Goal: Communication & Community: Answer question/provide support

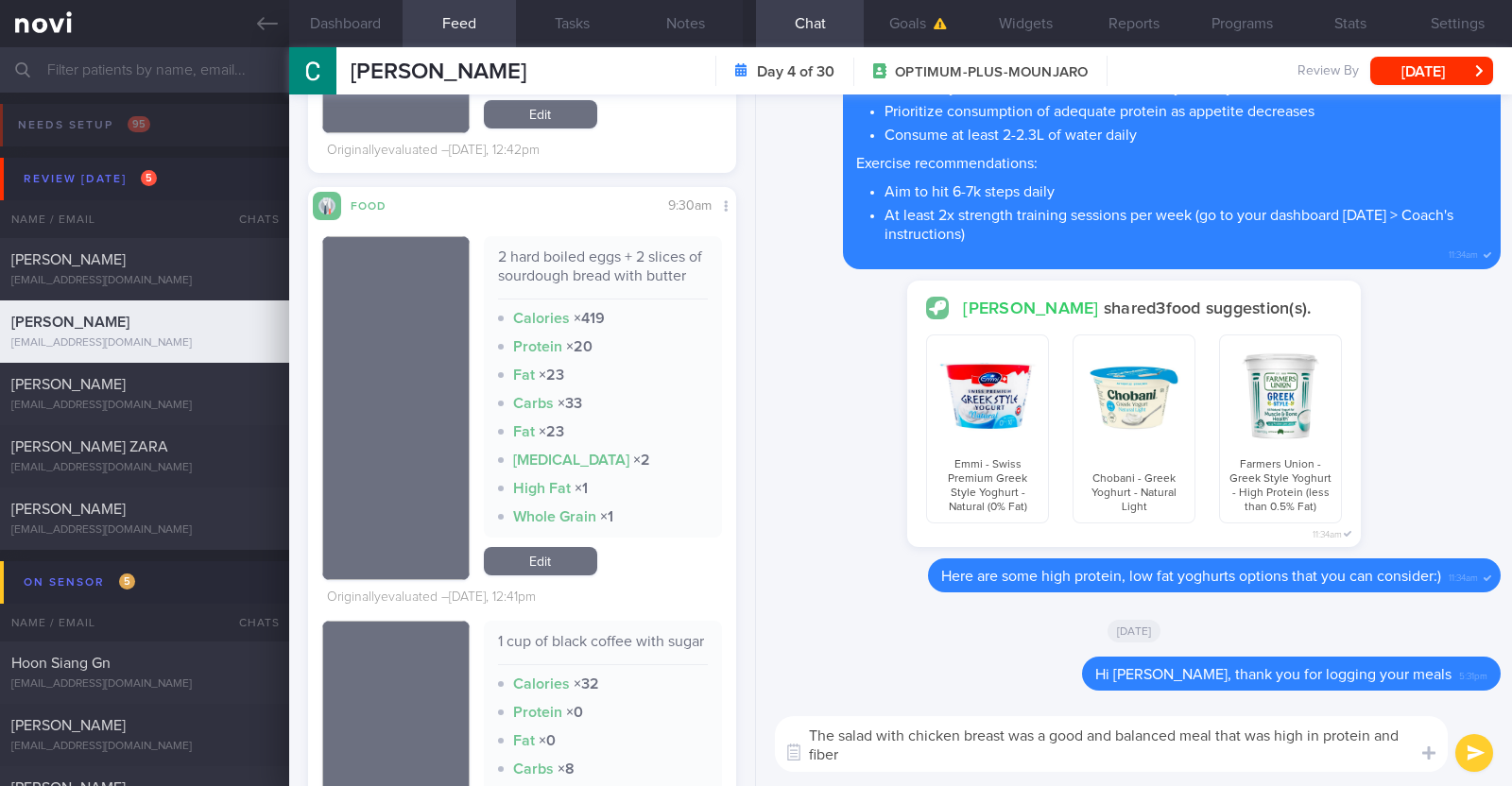
type textarea "The salad with chicken breast was a good and balanced meal that was high in pro…"
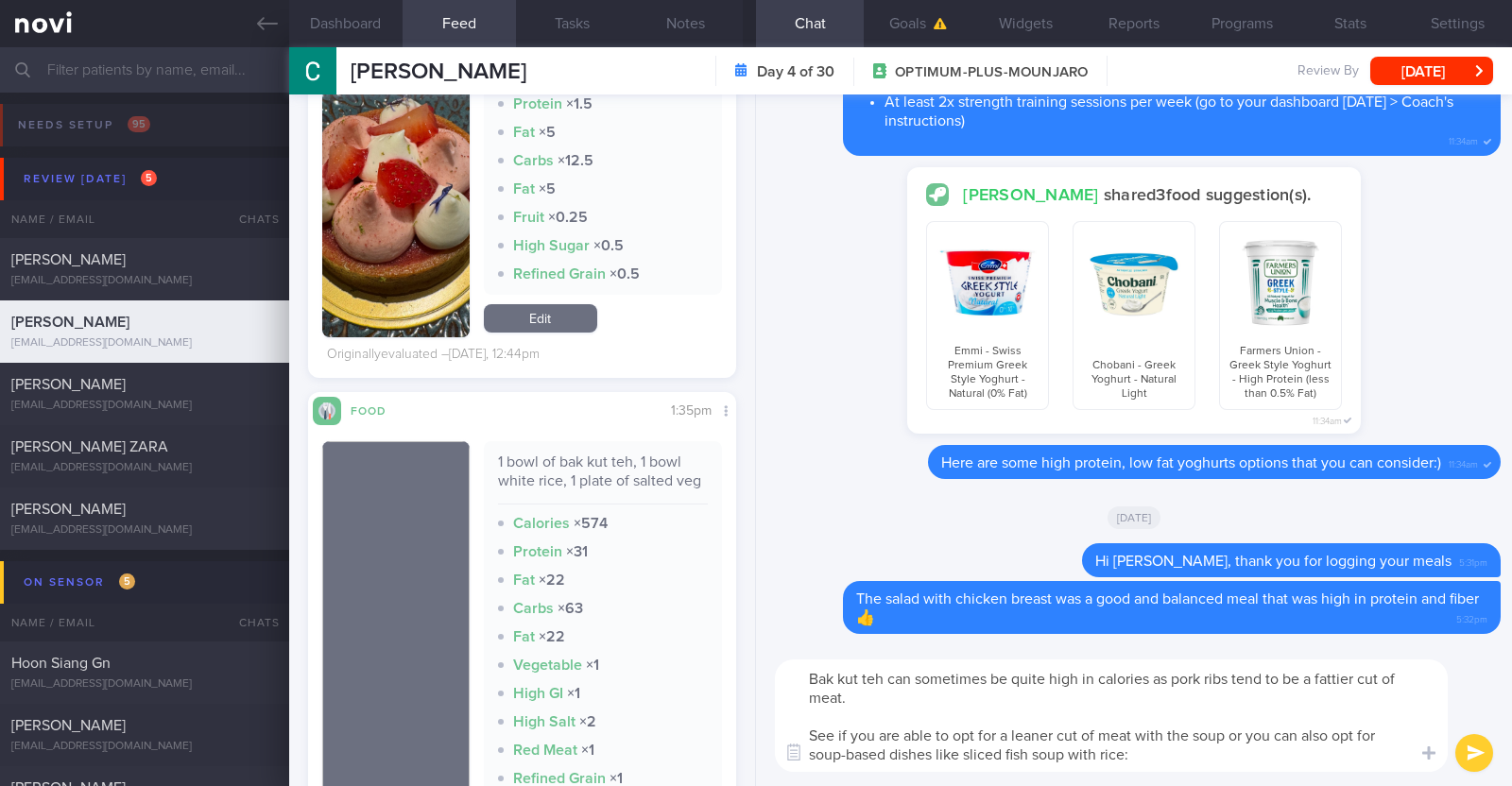
type textarea "Bak kut teh can sometimes be quite high in calories as pork ribs tend to be a f…"
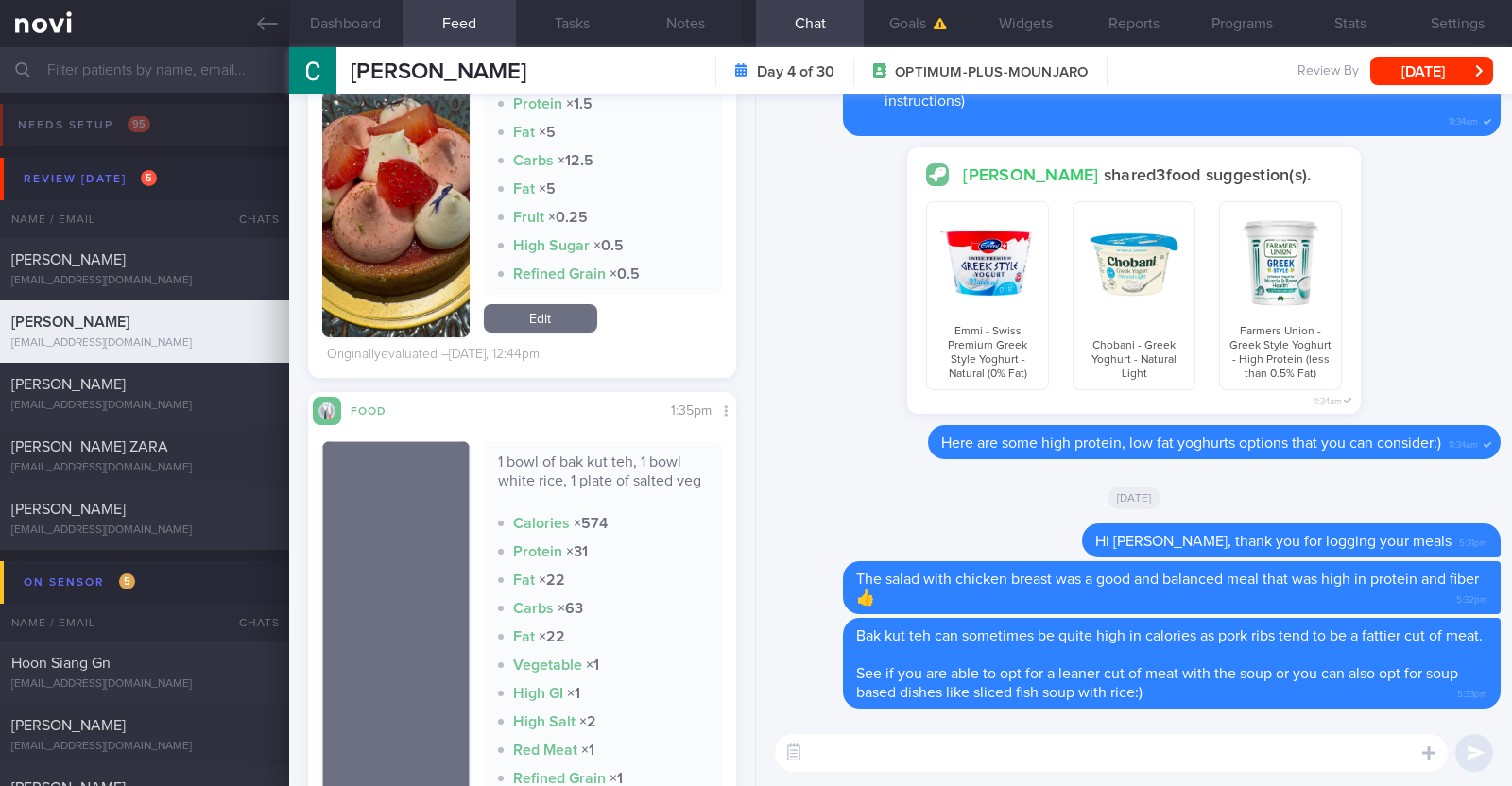
scroll to position [1698, 0]
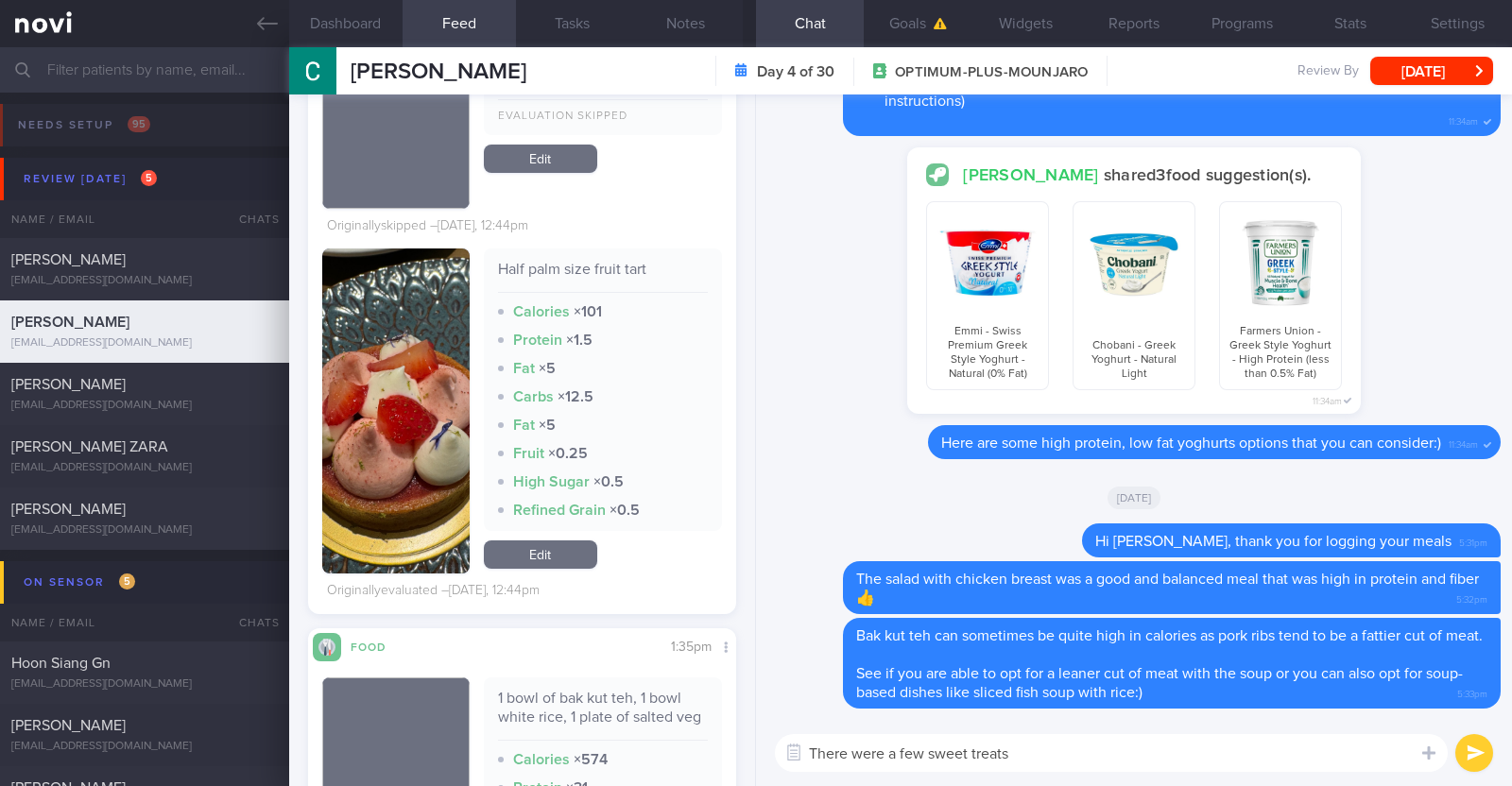
type textarea "There were a few sweet treats"
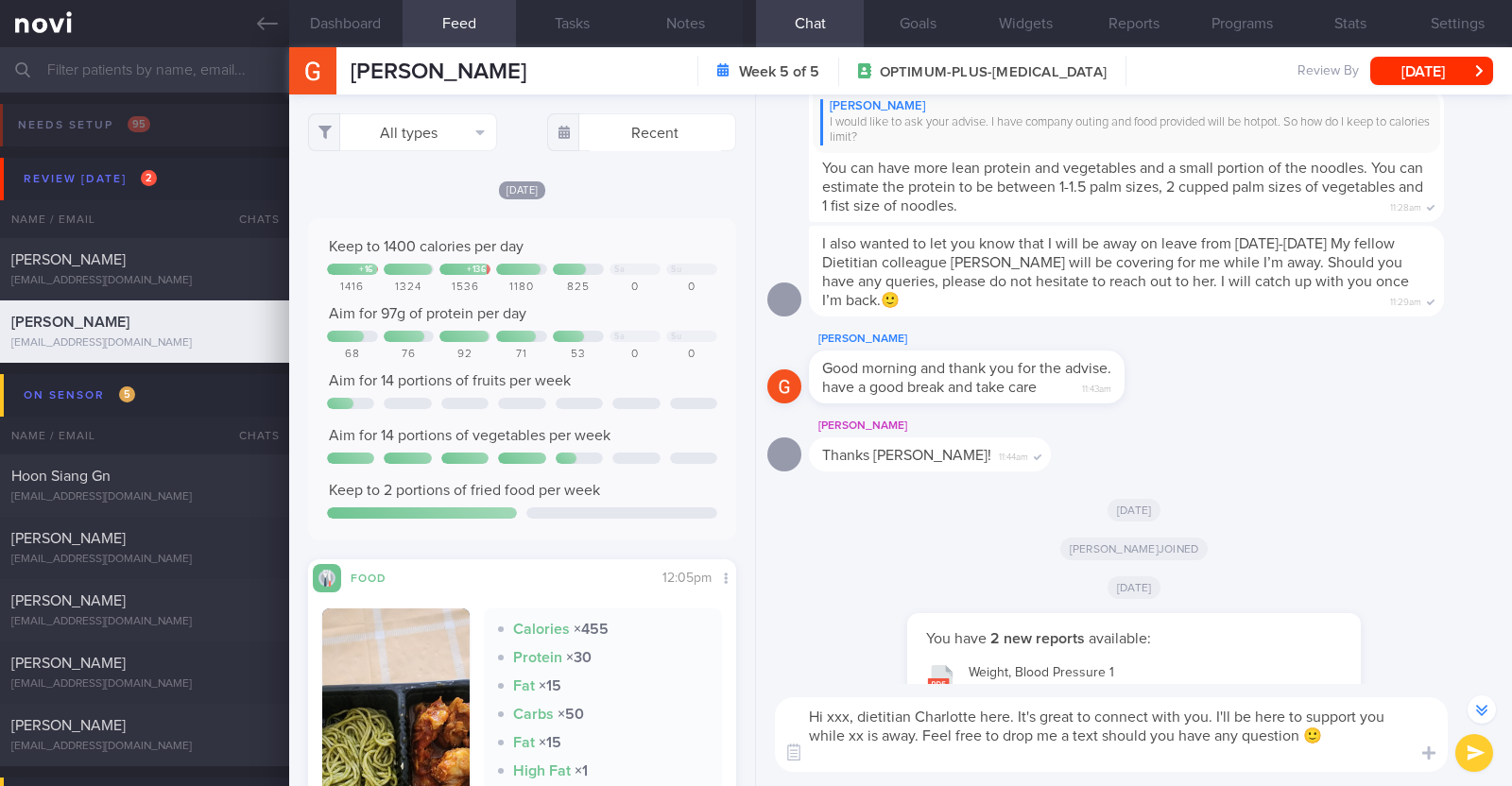
click at [846, 719] on textarea "Hi xxx, dietitian Charlotte here. It's great to connect with you. I'll be here …" at bounding box center [1110, 735] width 673 height 75
click at [862, 738] on textarea "Hi Mary, dietitian Charlotte here. It's great to connect with you. I'll be here…" at bounding box center [1110, 735] width 673 height 75
type textarea "Hi Mary, dietitian Charlotte here. It's great to connect with you. I'll be here…"
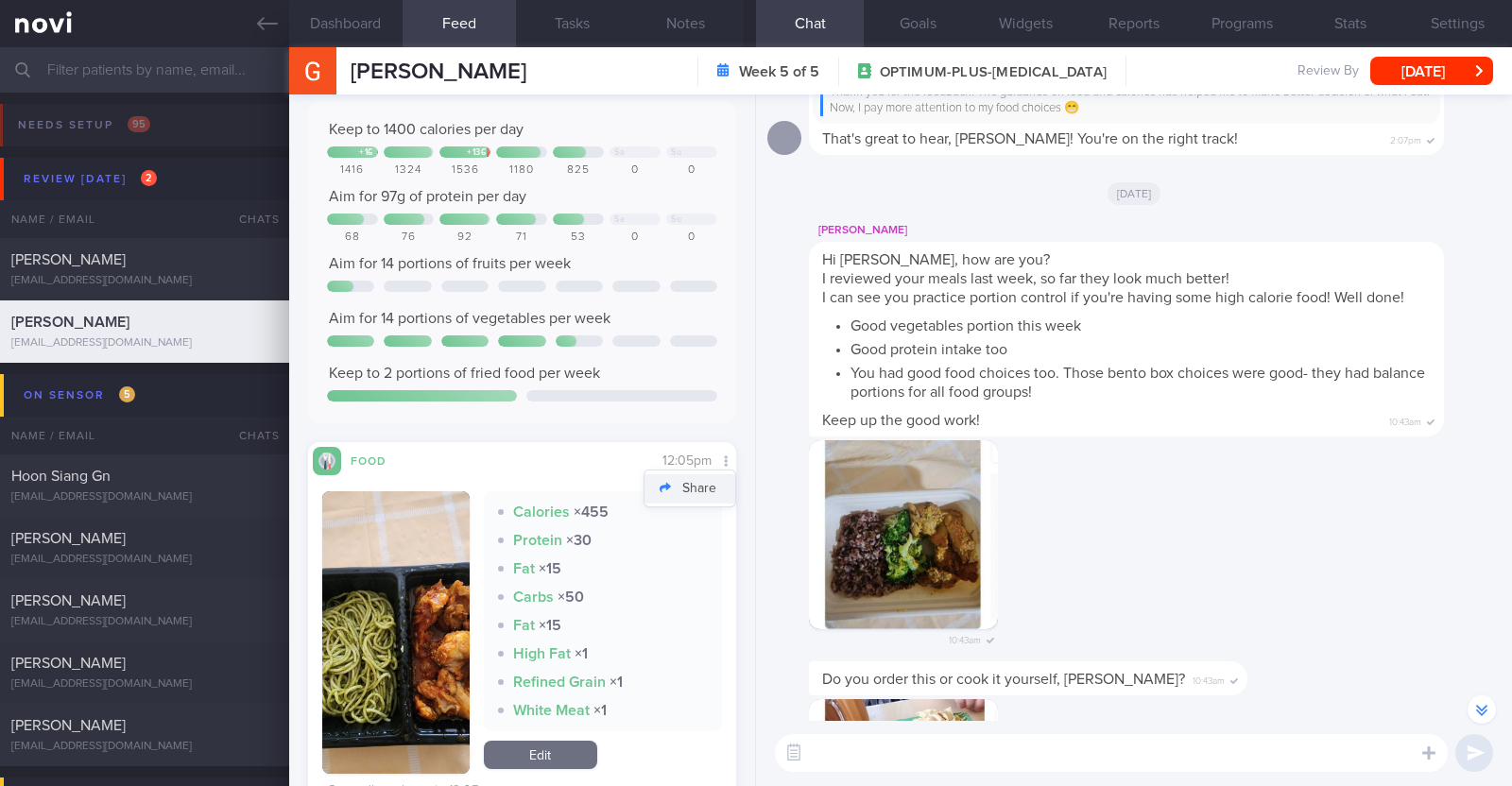
scroll to position [235, 0]
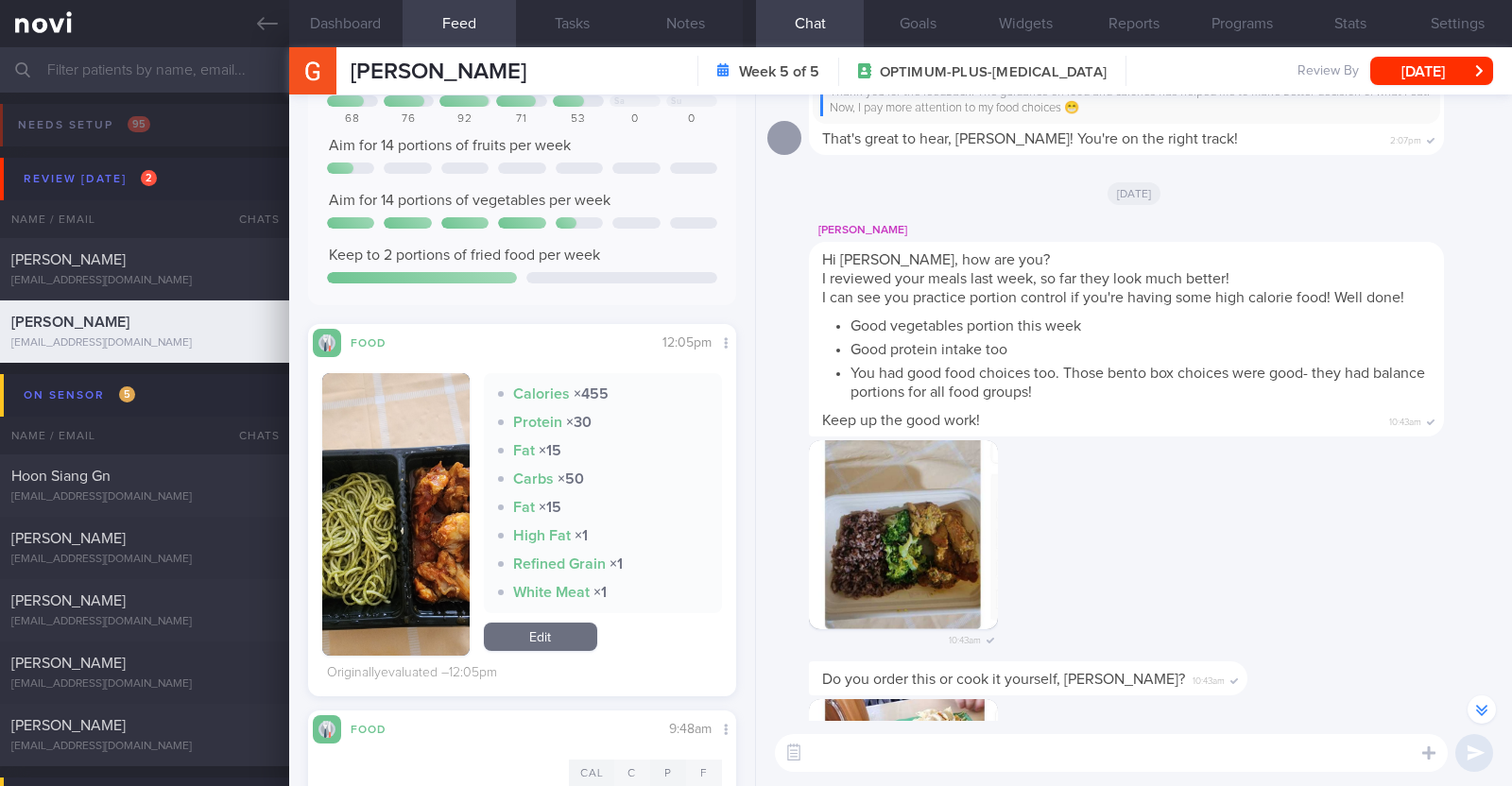
click at [359, 503] on button "button" at bounding box center [396, 514] width 148 height 282
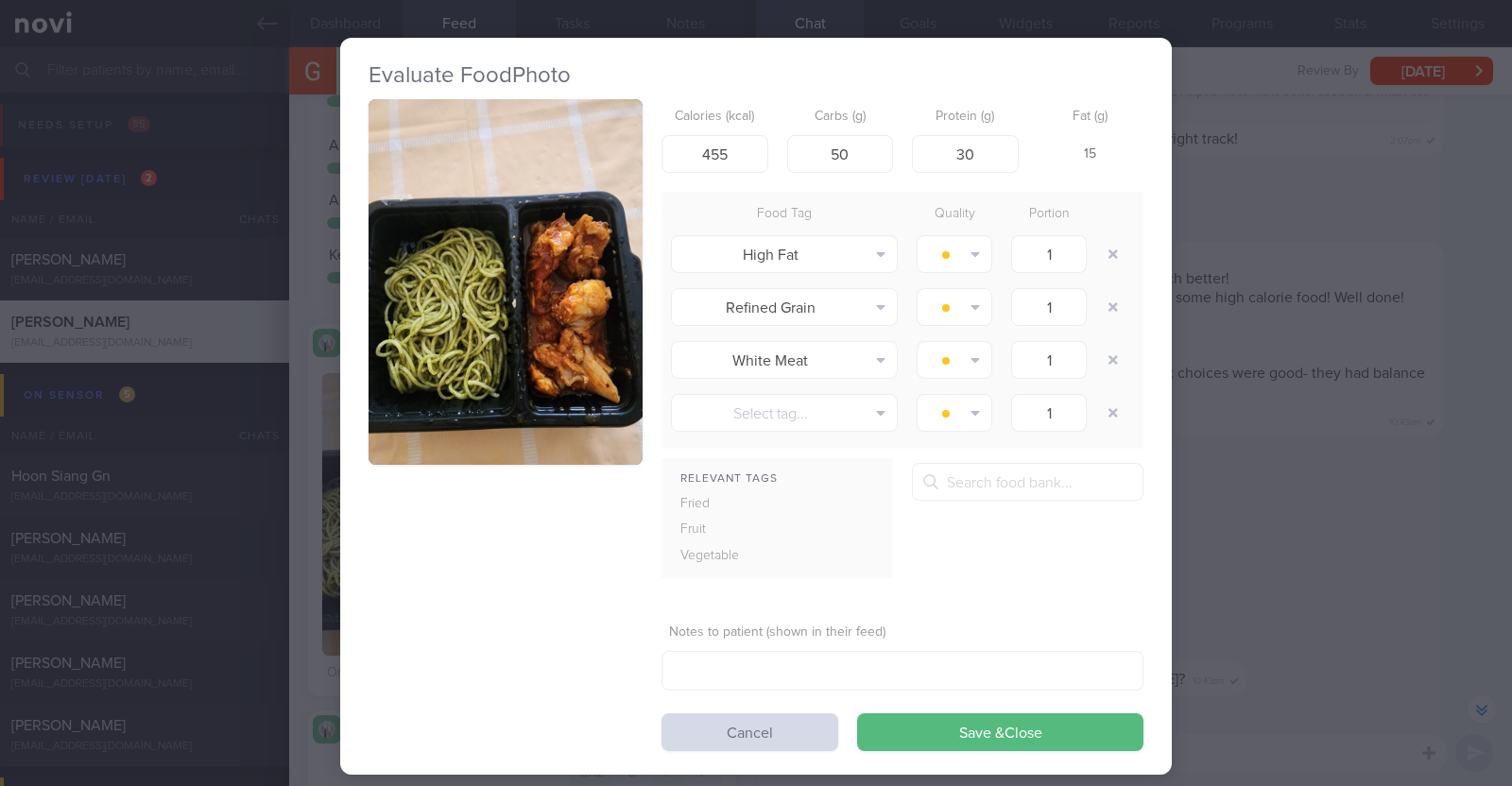
click at [303, 503] on div "Evaluate Food Photo Calories (kcal) 455 Carbs (g) 50 Protein (g) 30 Fat (g) 15 …" at bounding box center [756, 393] width 1512 height 786
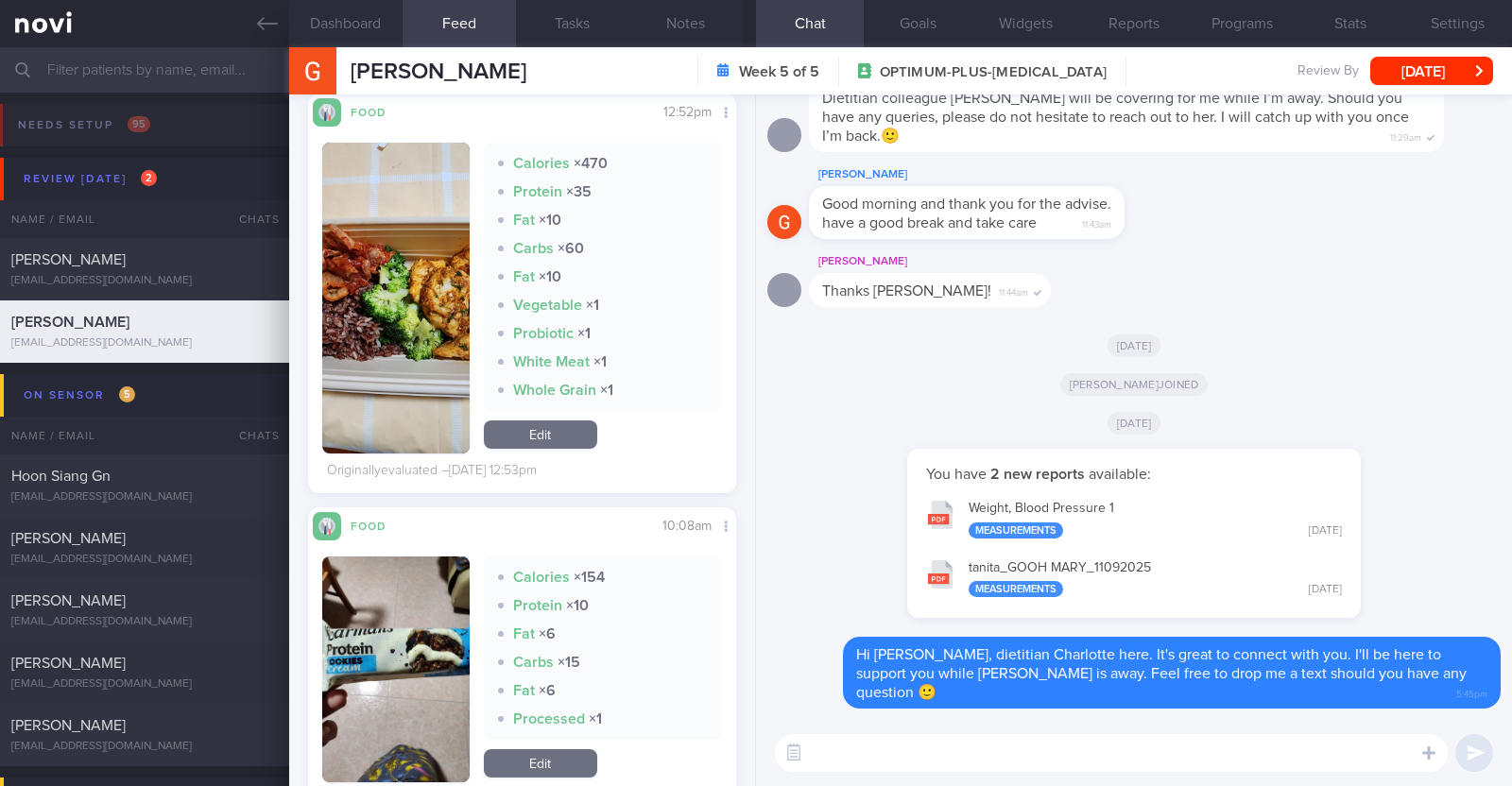
click at [1070, 755] on textarea at bounding box center [1110, 752] width 673 height 37
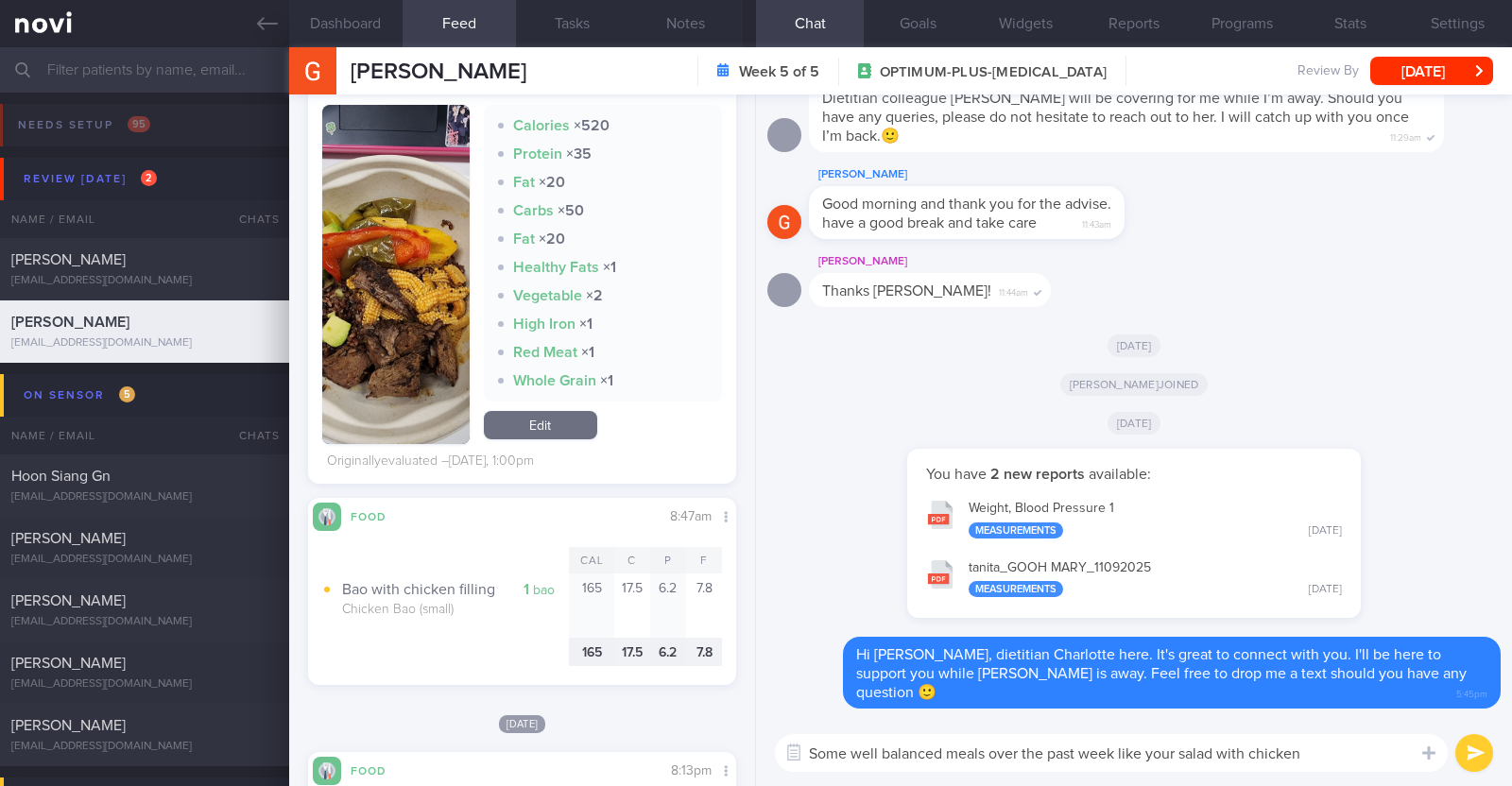
scroll to position [1417, 0]
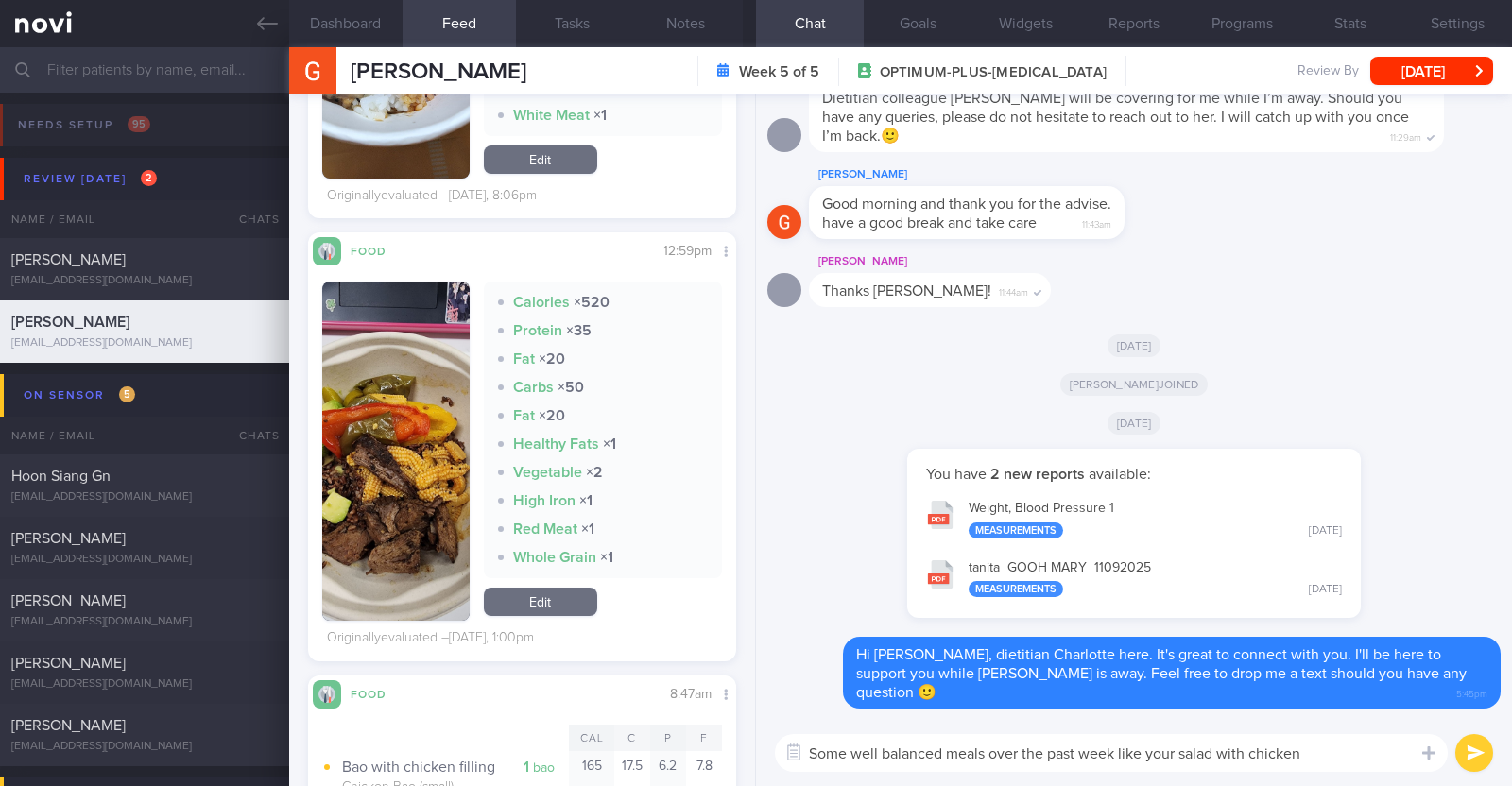
click at [431, 558] on img "button" at bounding box center [396, 451] width 148 height 340
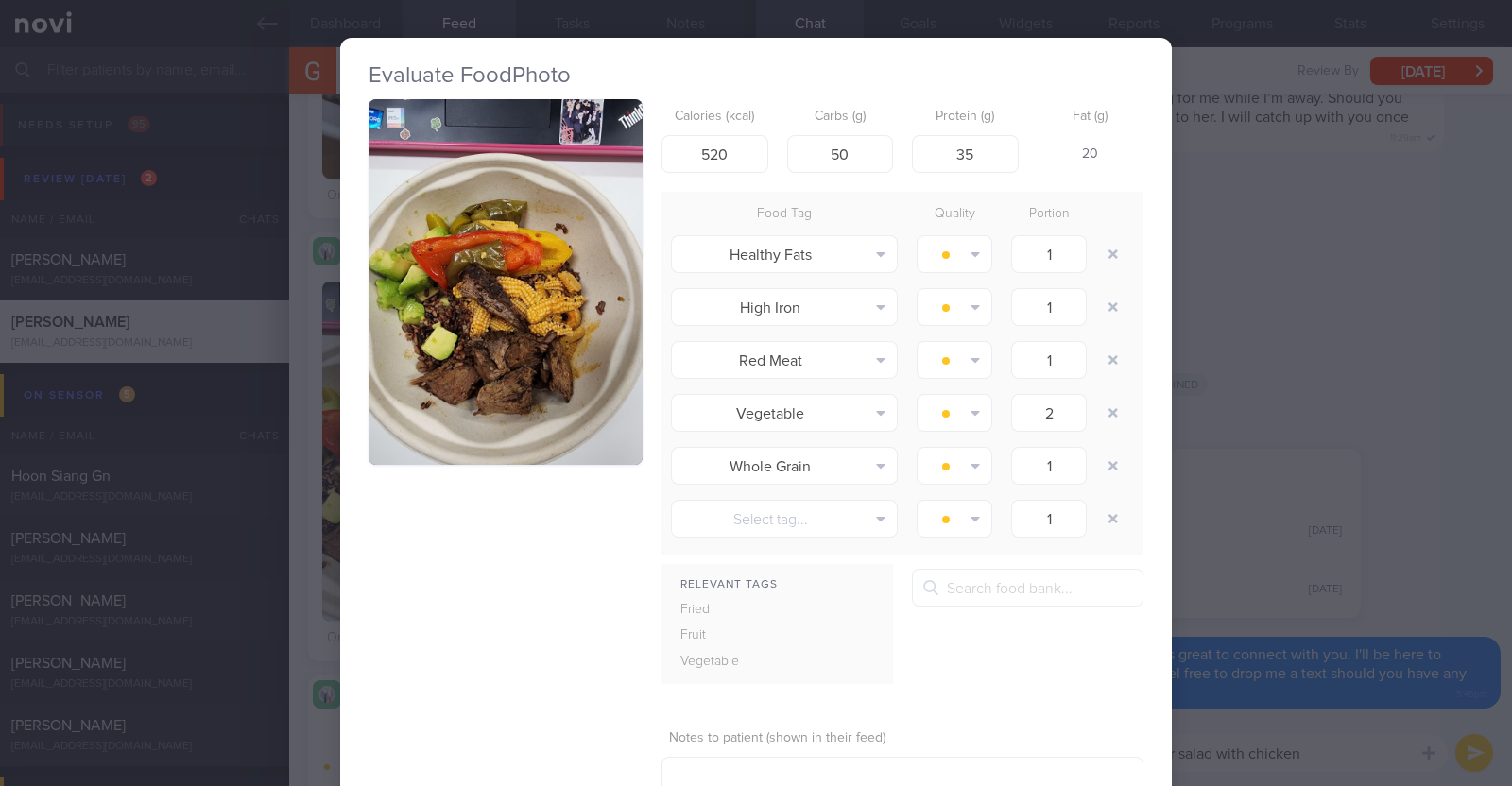
click at [291, 560] on div "Evaluate Food Photo Calories (kcal) 520 Carbs (g) 50 Protein (g) 35 Fat (g) 20 …" at bounding box center [756, 393] width 1512 height 786
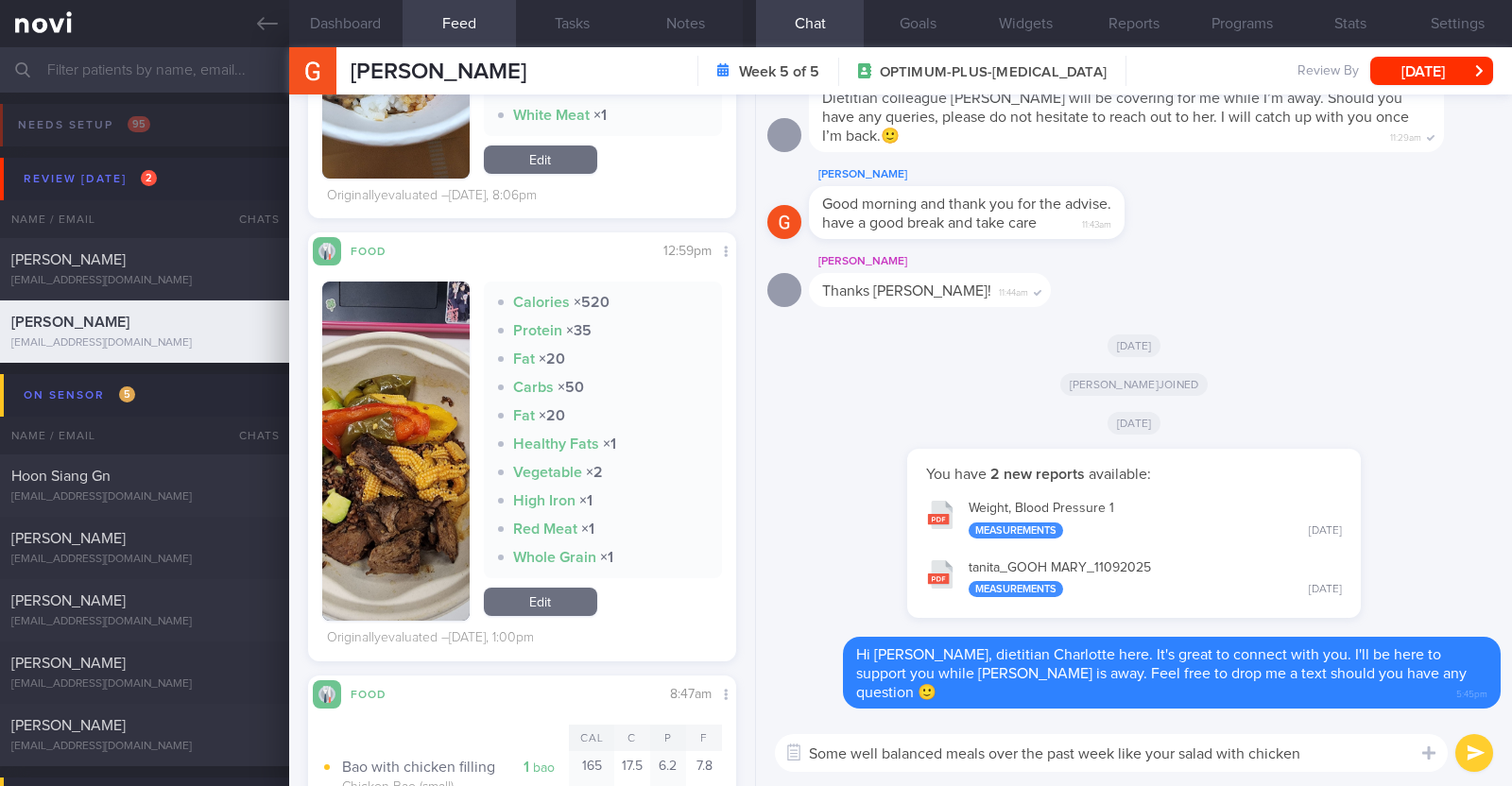
click at [1351, 755] on textarea "Some well balanced meals over the past week like your salad with chicken" at bounding box center [1110, 752] width 673 height 37
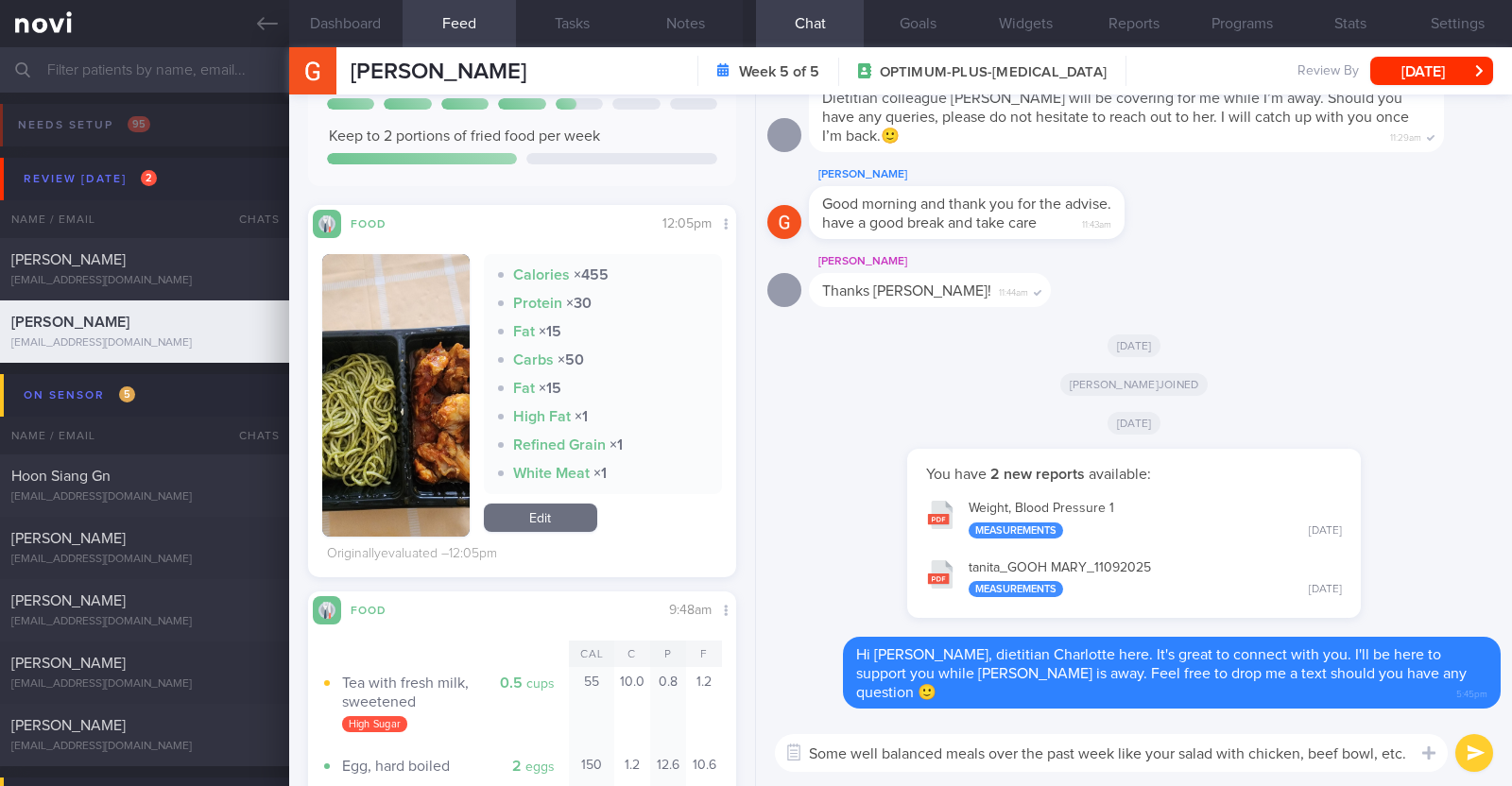
scroll to position [-16, 0]
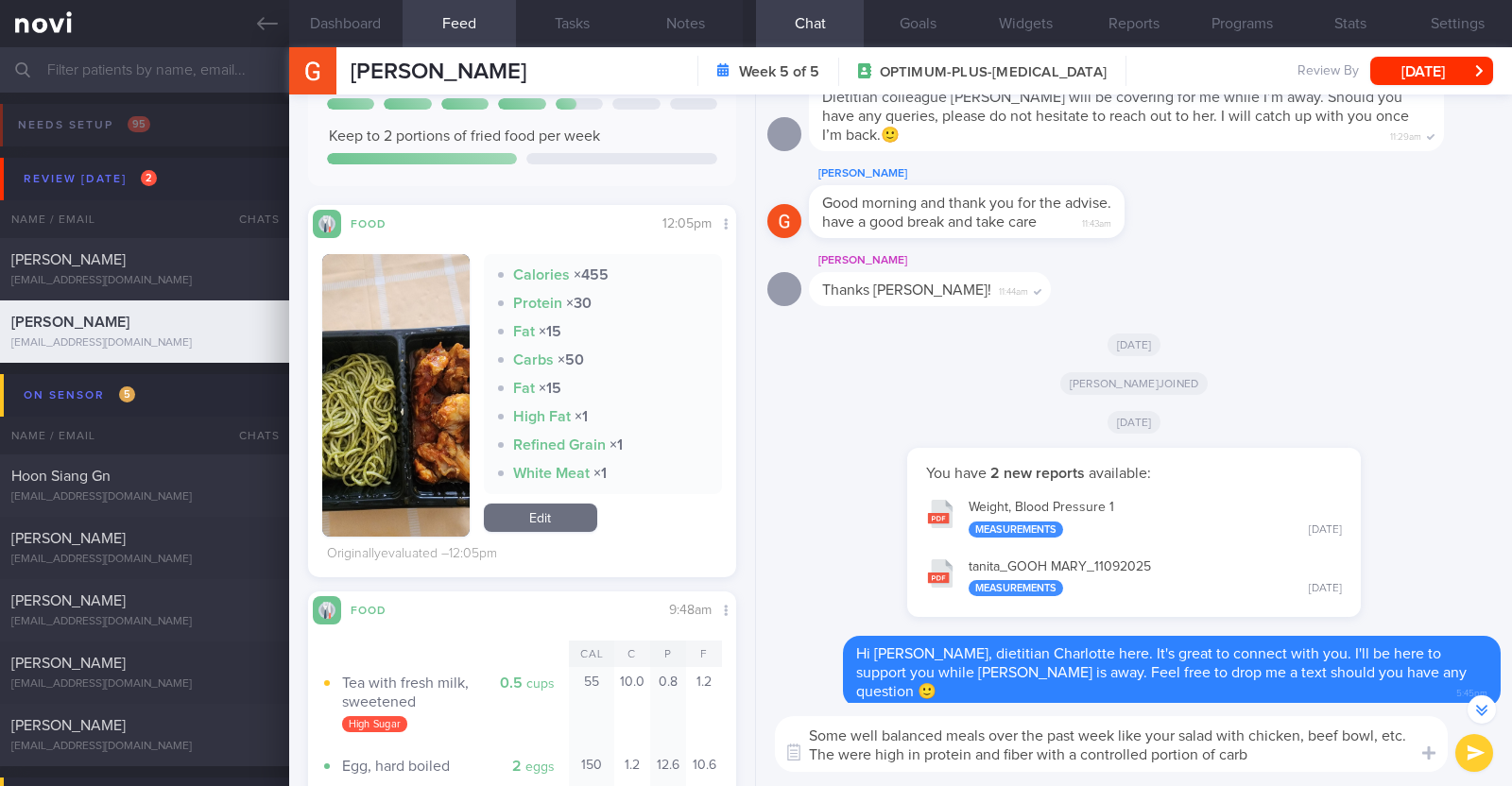
type textarea "Some well balanced meals over the past week like your salad with chicken, beef …"
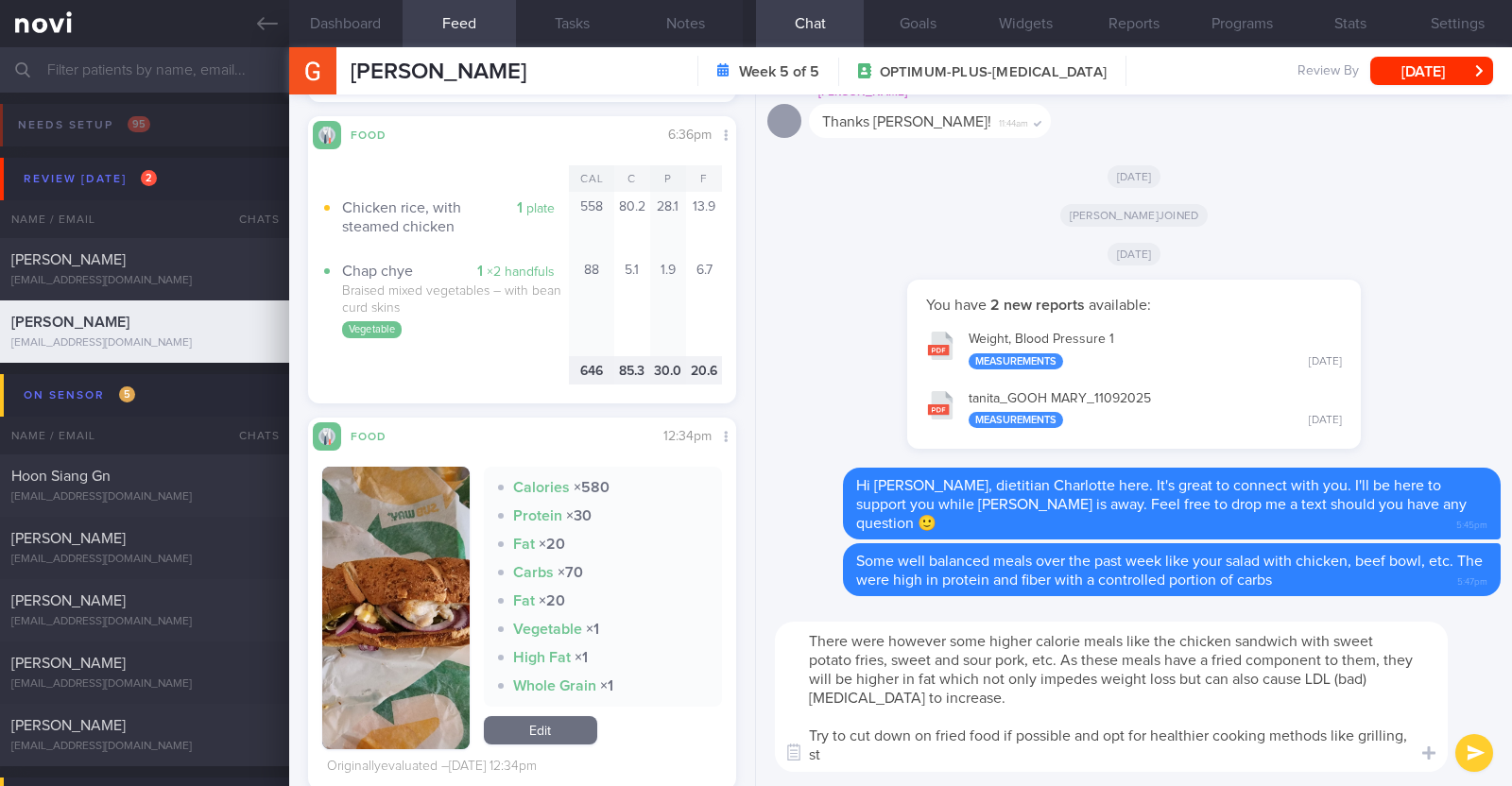
scroll to position [0, 0]
type textarea "There were however some higher calorie meals like the chicken sandwich with swe…"
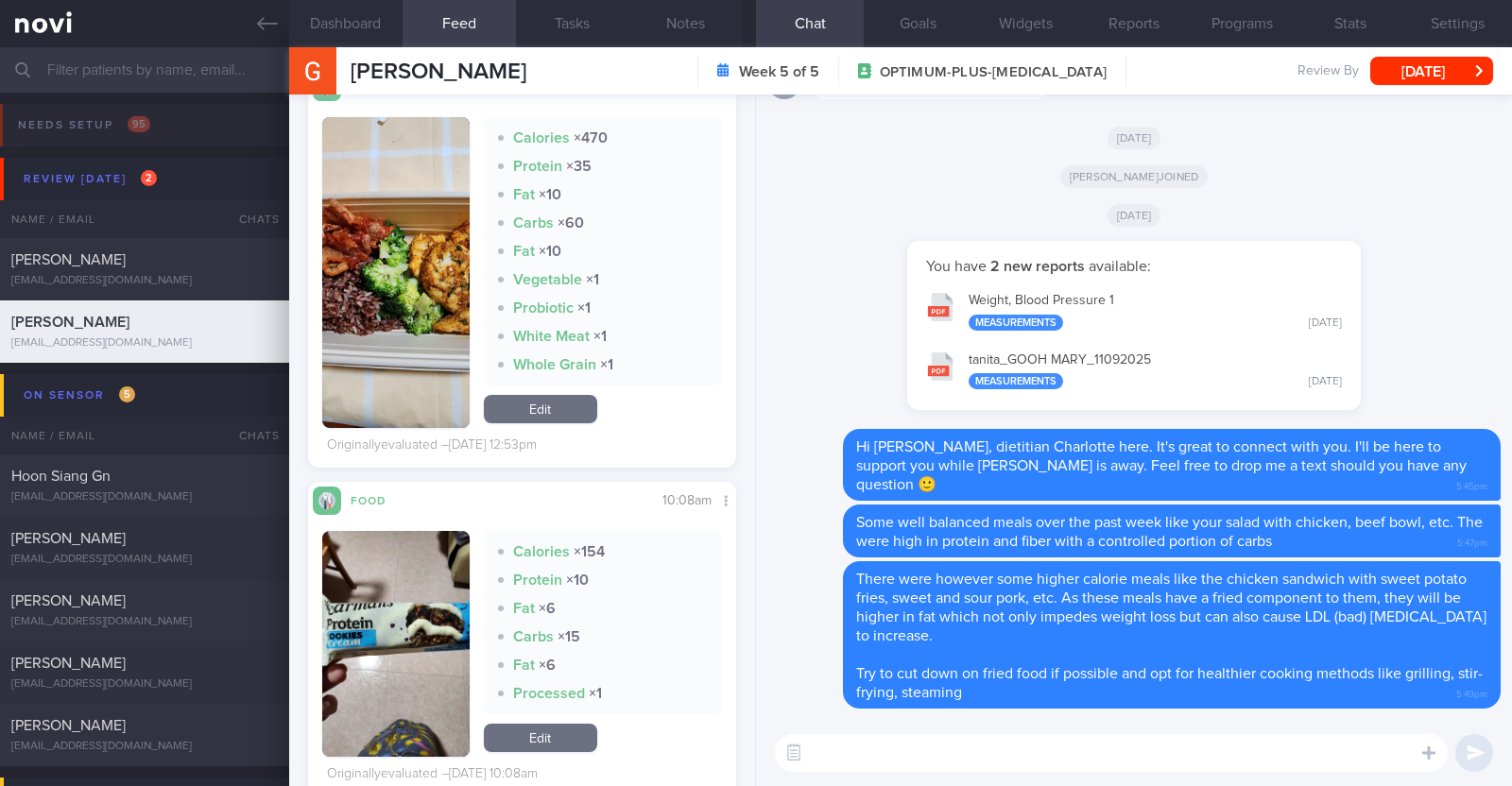
scroll to position [4739, 0]
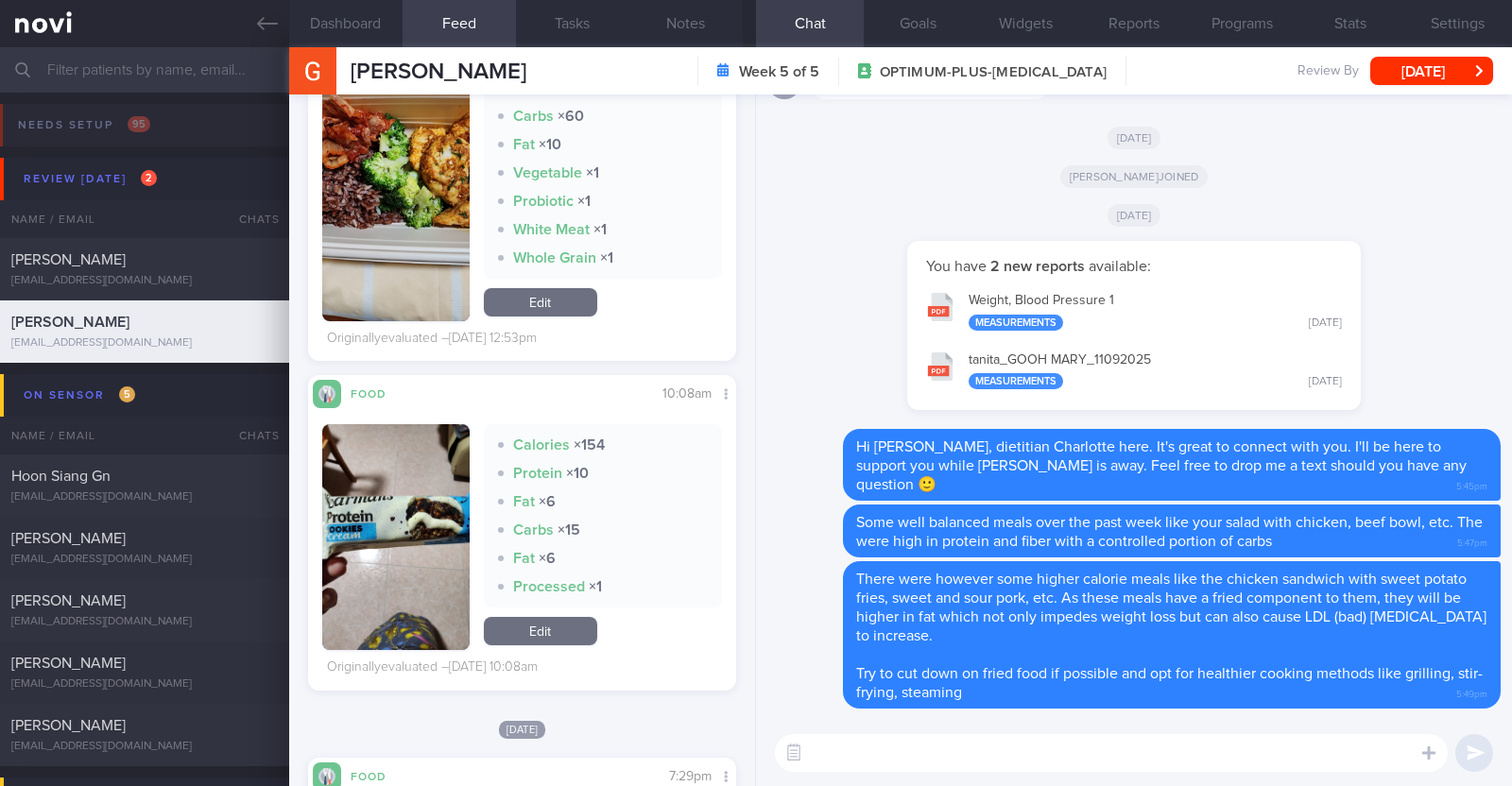
click at [921, 731] on div "​ ​" at bounding box center [1134, 752] width 756 height 66
click at [905, 745] on textarea at bounding box center [1110, 752] width 673 height 37
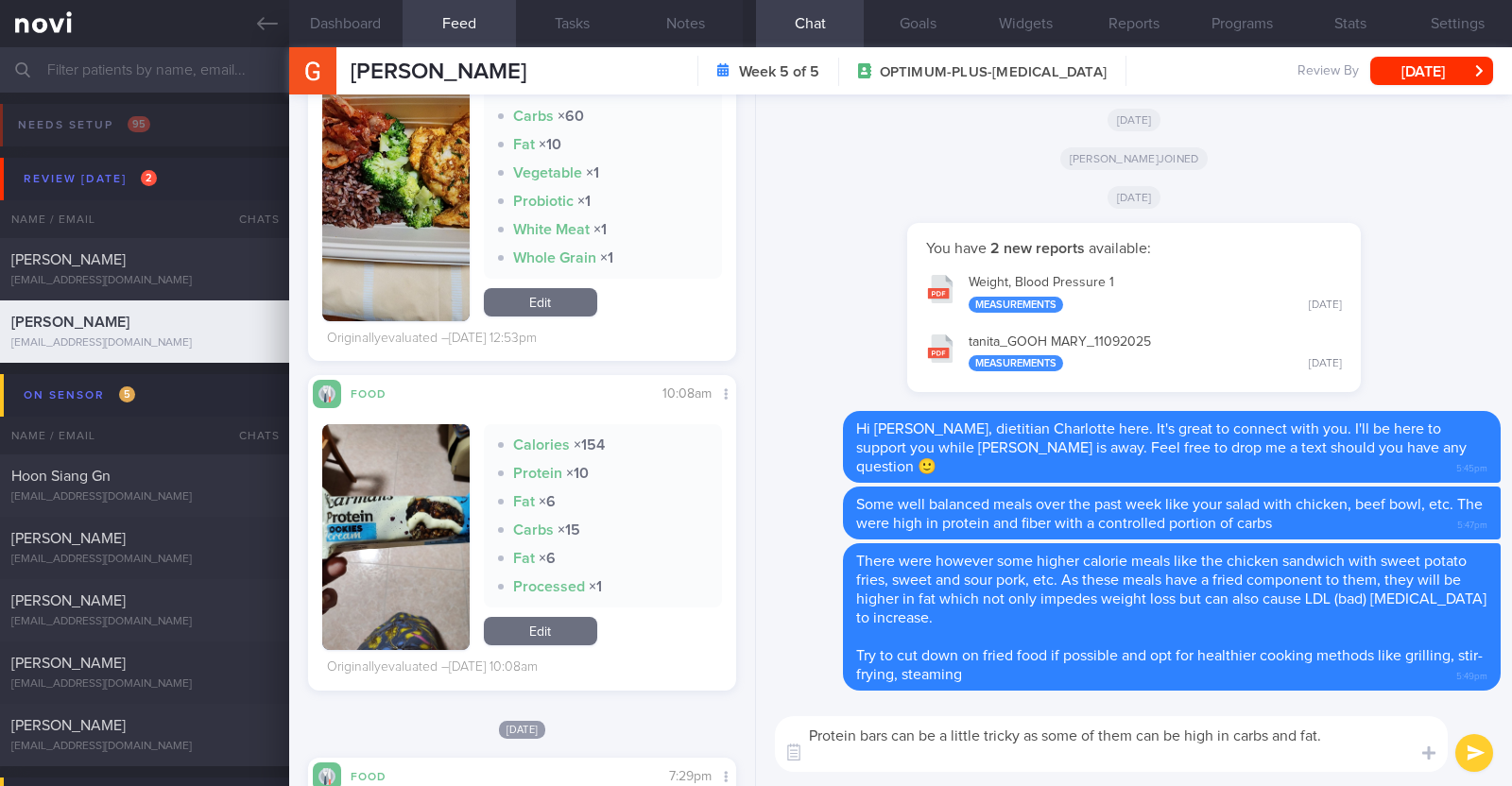
scroll to position [0, 0]
click at [876, 756] on textarea "Protein bars can be a little tricky as some of them can be high in carbs and fa…" at bounding box center [1110, 744] width 673 height 56
paste textarea "A good "protein bar" will have at least 40% calories from protein. 1 gram prote…"
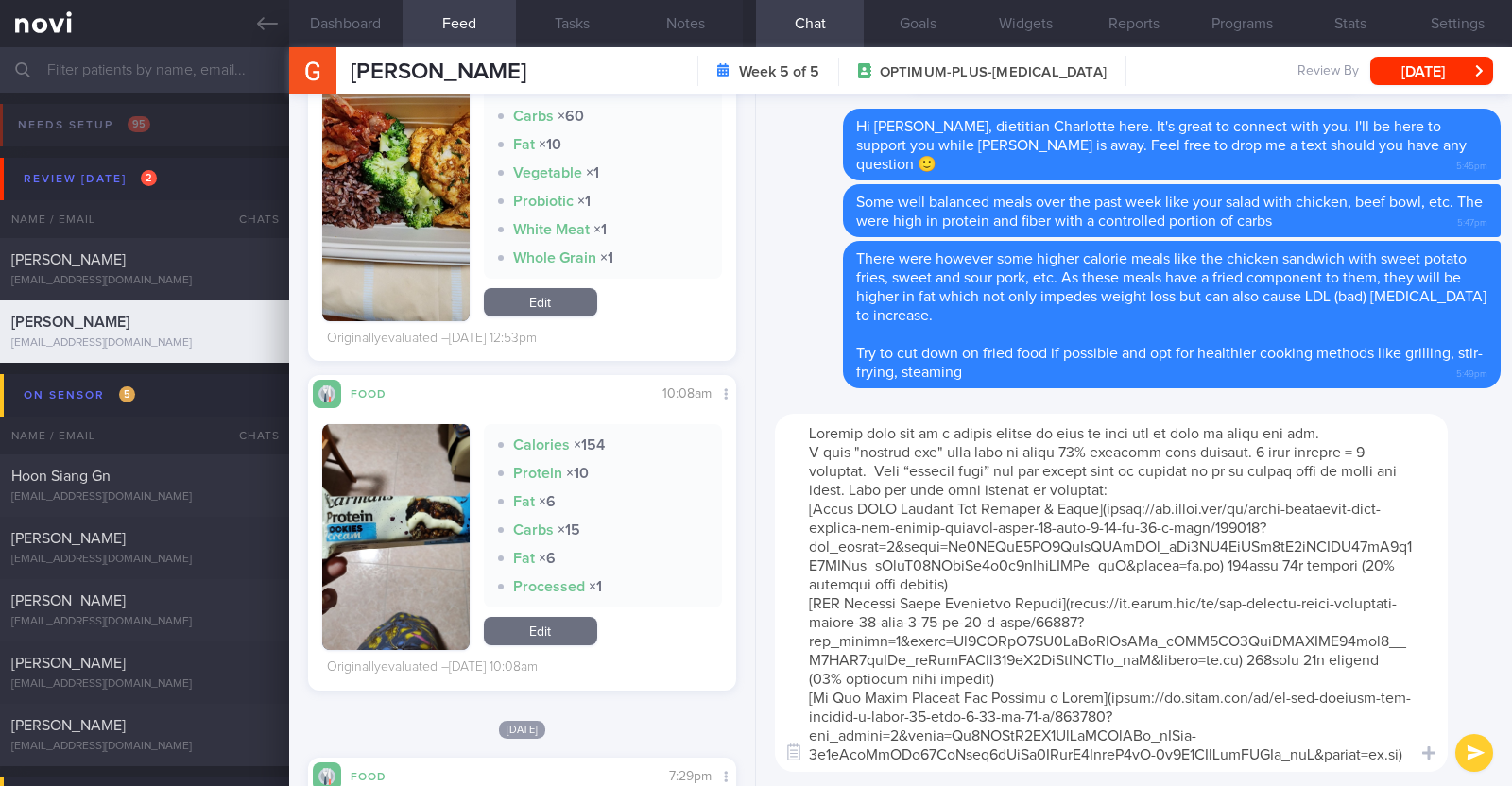
click at [874, 484] on textarea at bounding box center [1110, 592] width 673 height 358
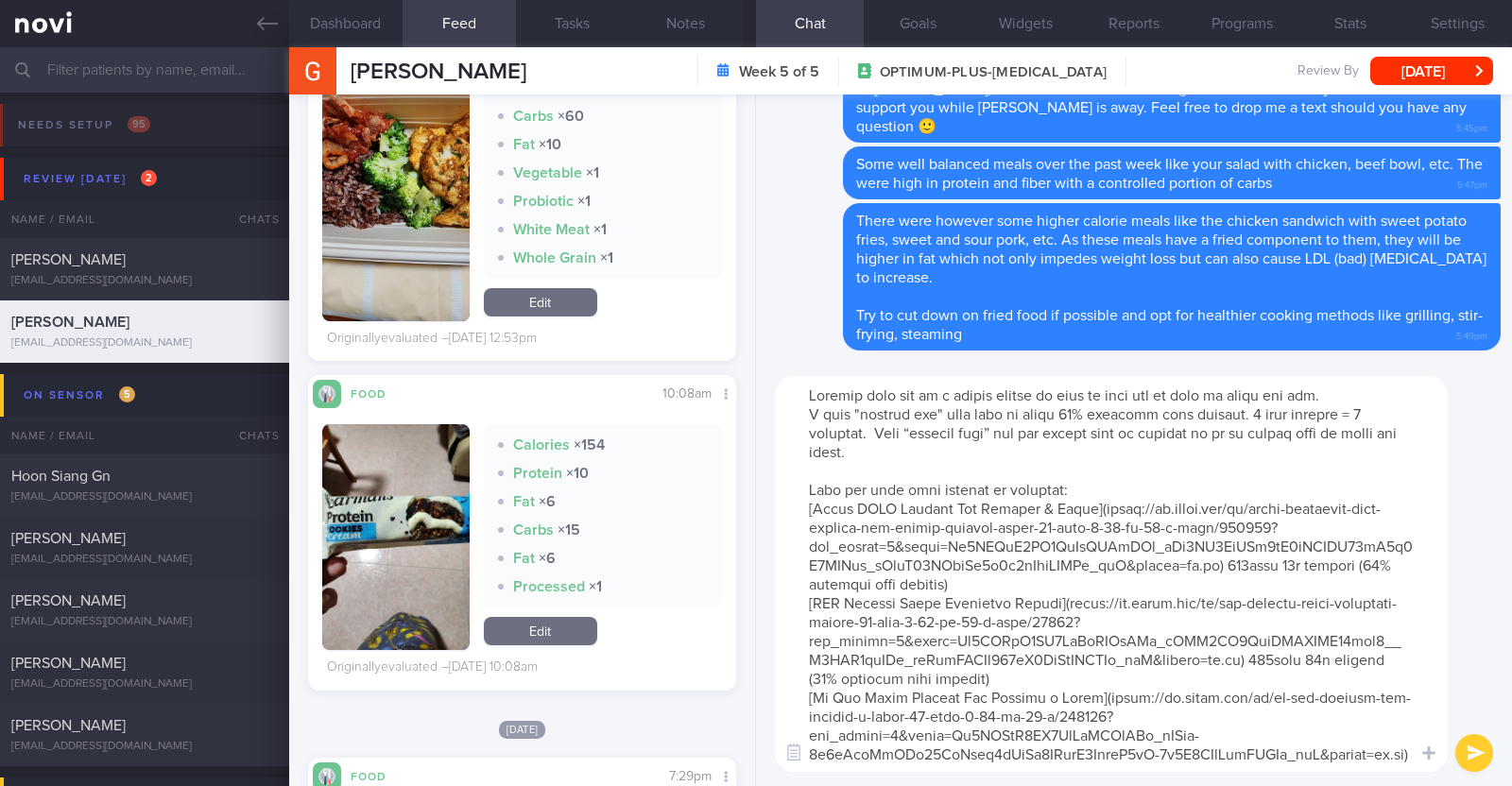
click at [961, 454] on textarea at bounding box center [1110, 574] width 673 height 396
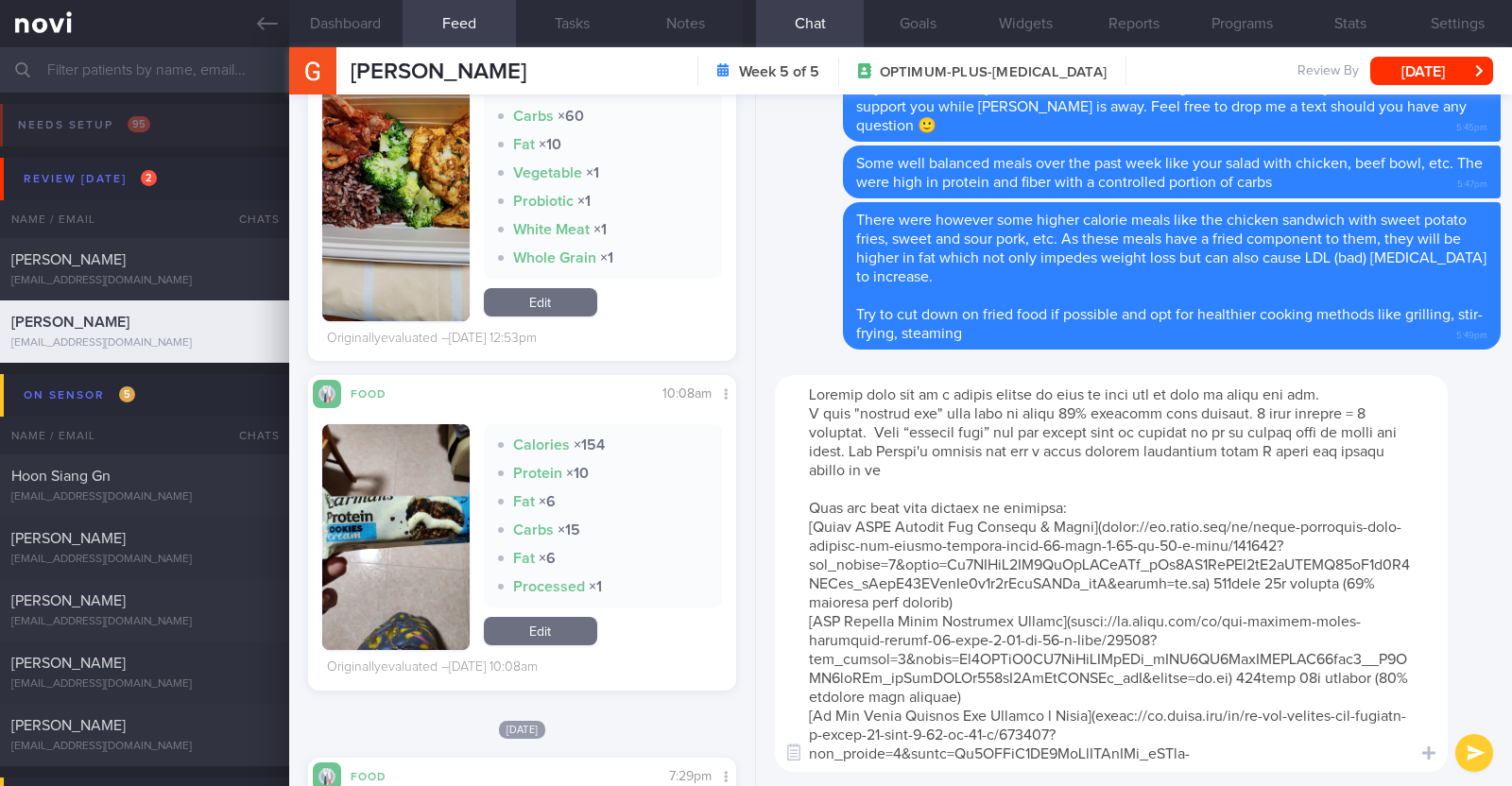
type textarea "Protein bars can be a little tricky as some of them can be high in carbs and fa…"
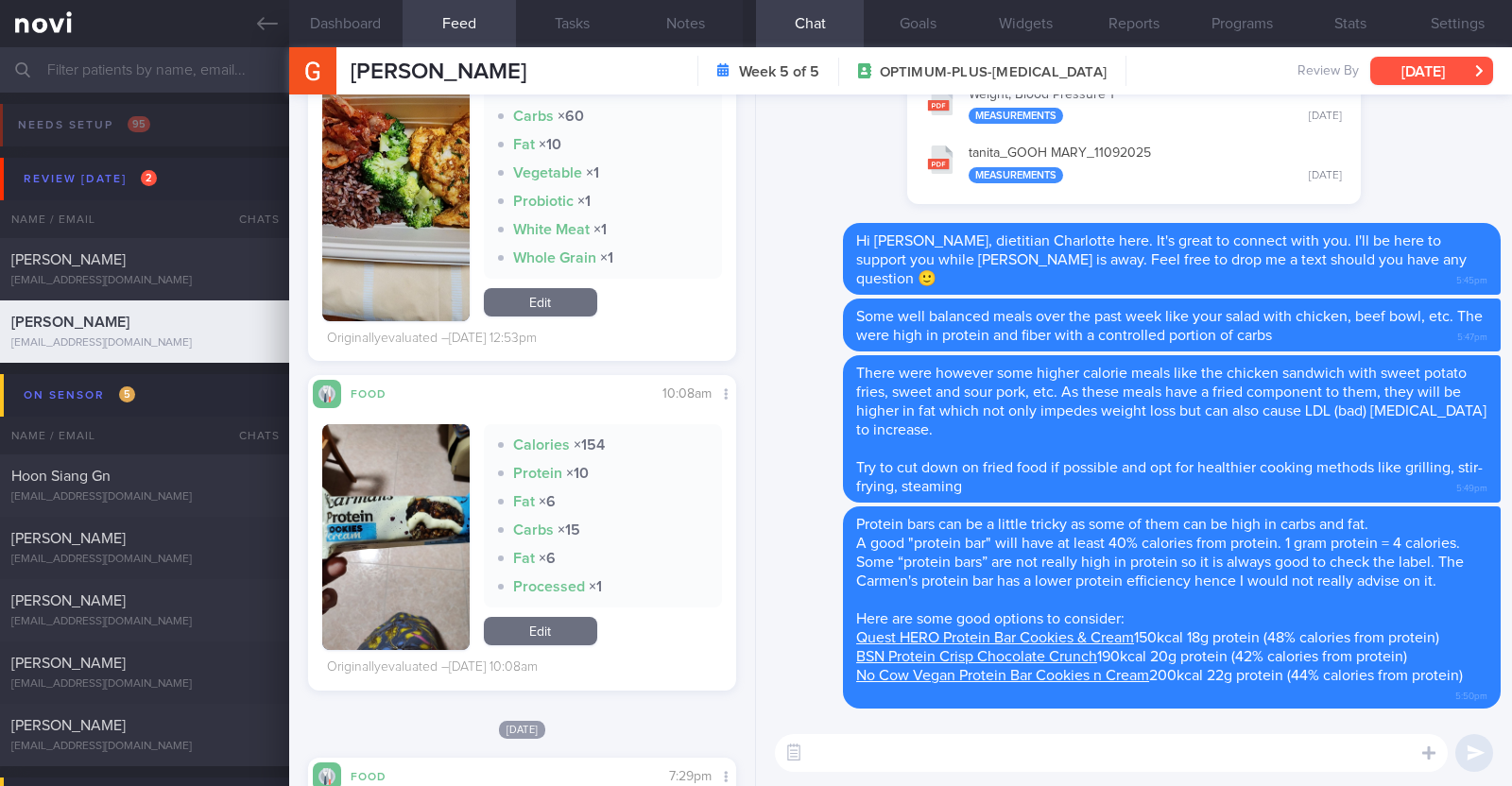
click at [1423, 58] on button "Fri, 12 Sep" at bounding box center [1431, 71] width 123 height 29
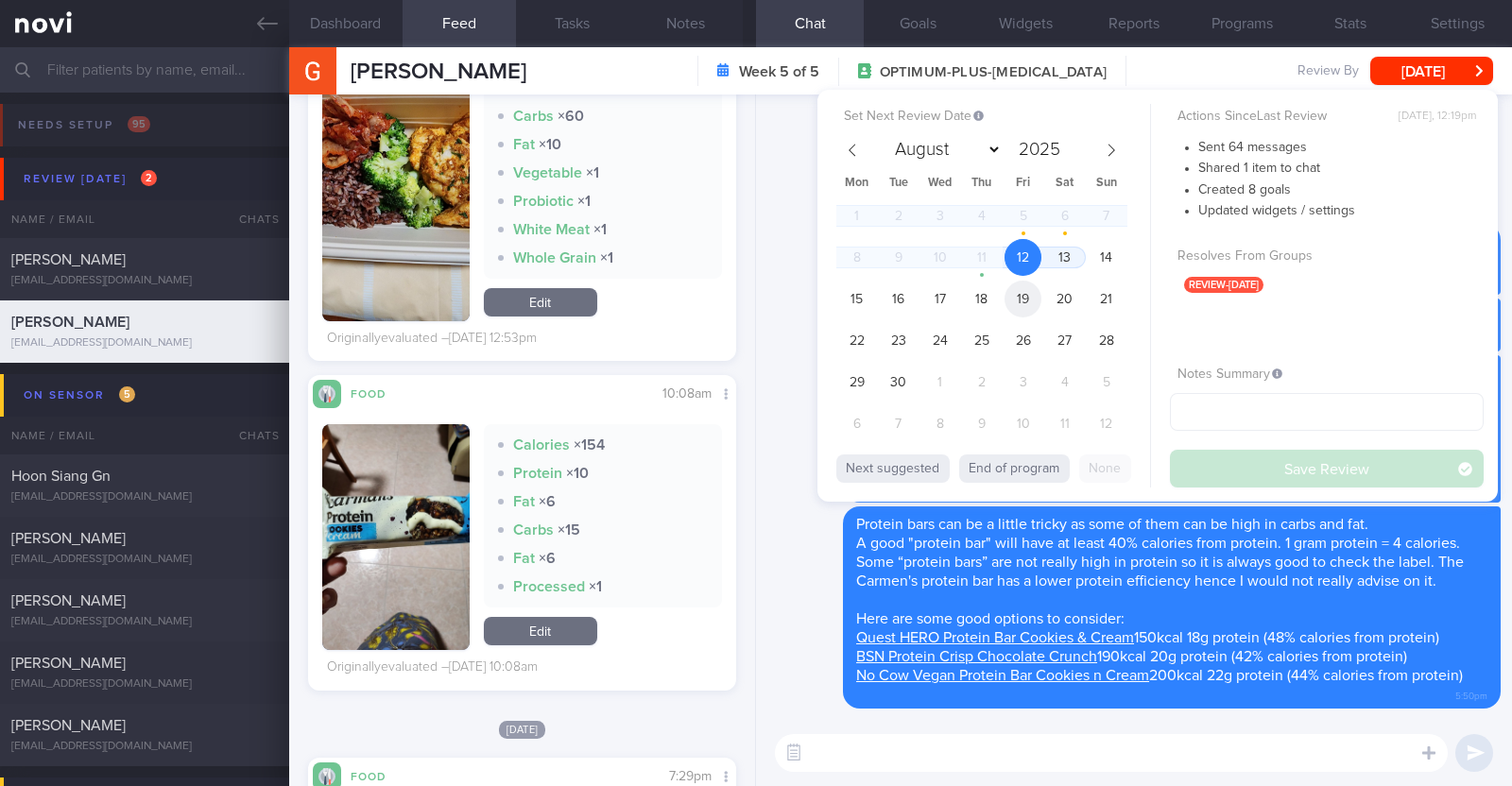
click at [1035, 293] on span "19" at bounding box center [1023, 298] width 36 height 36
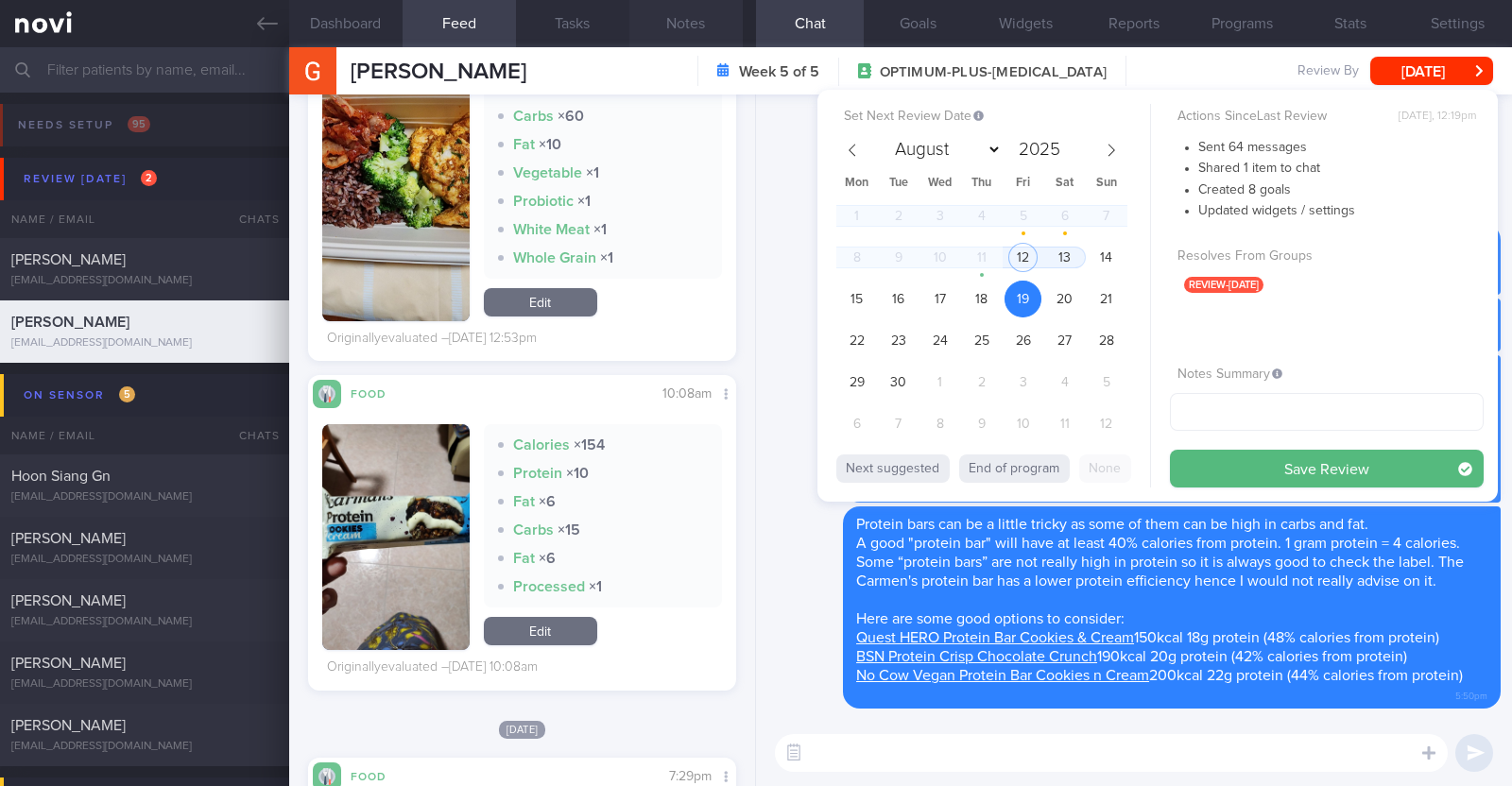
click at [672, 26] on button "Notes" at bounding box center [686, 23] width 113 height 47
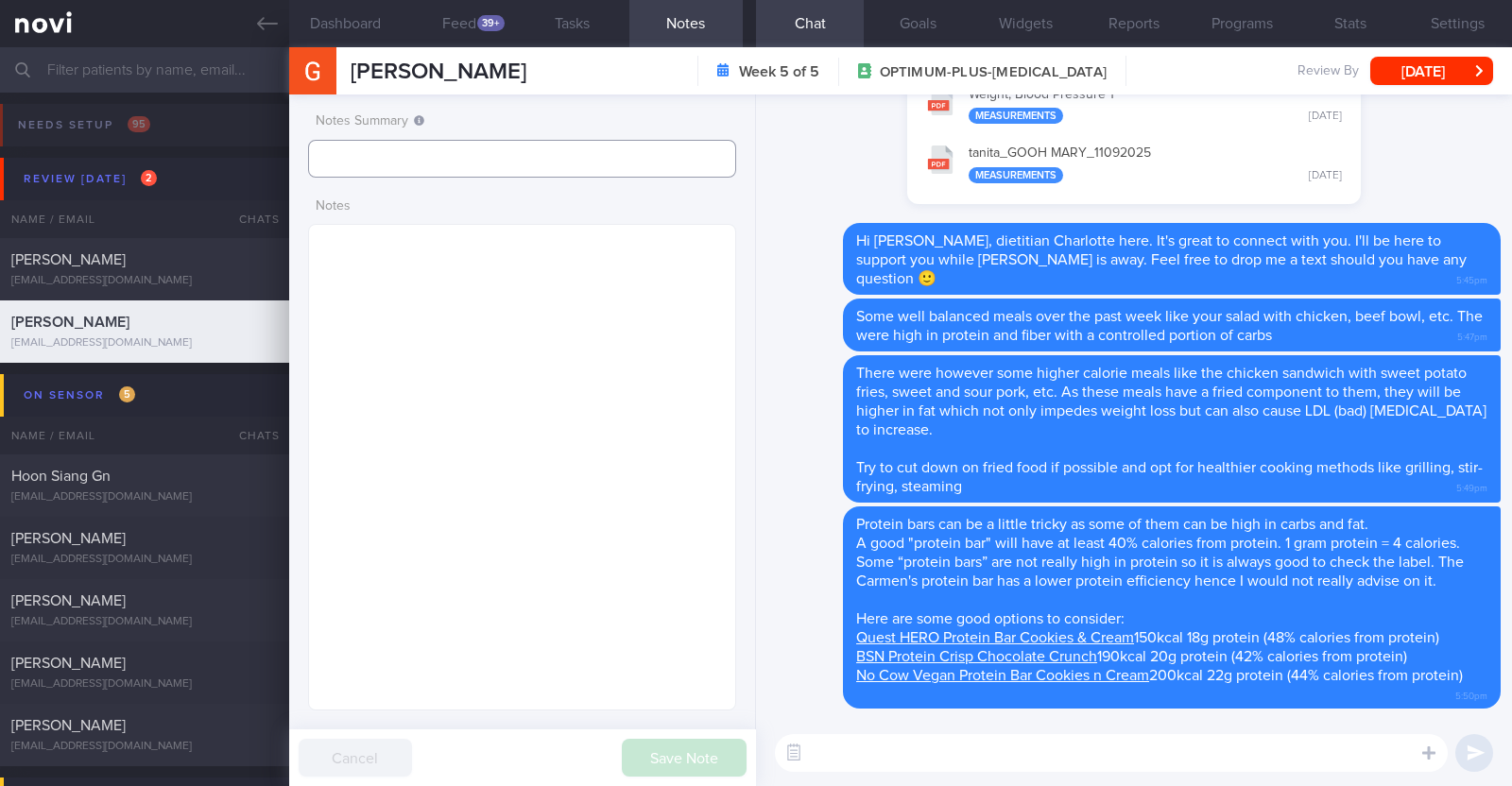
click at [528, 149] on input "text" at bounding box center [522, 158] width 428 height 37
type input "r/v 19/9"
click at [673, 758] on button "Save Note" at bounding box center [684, 757] width 125 height 37
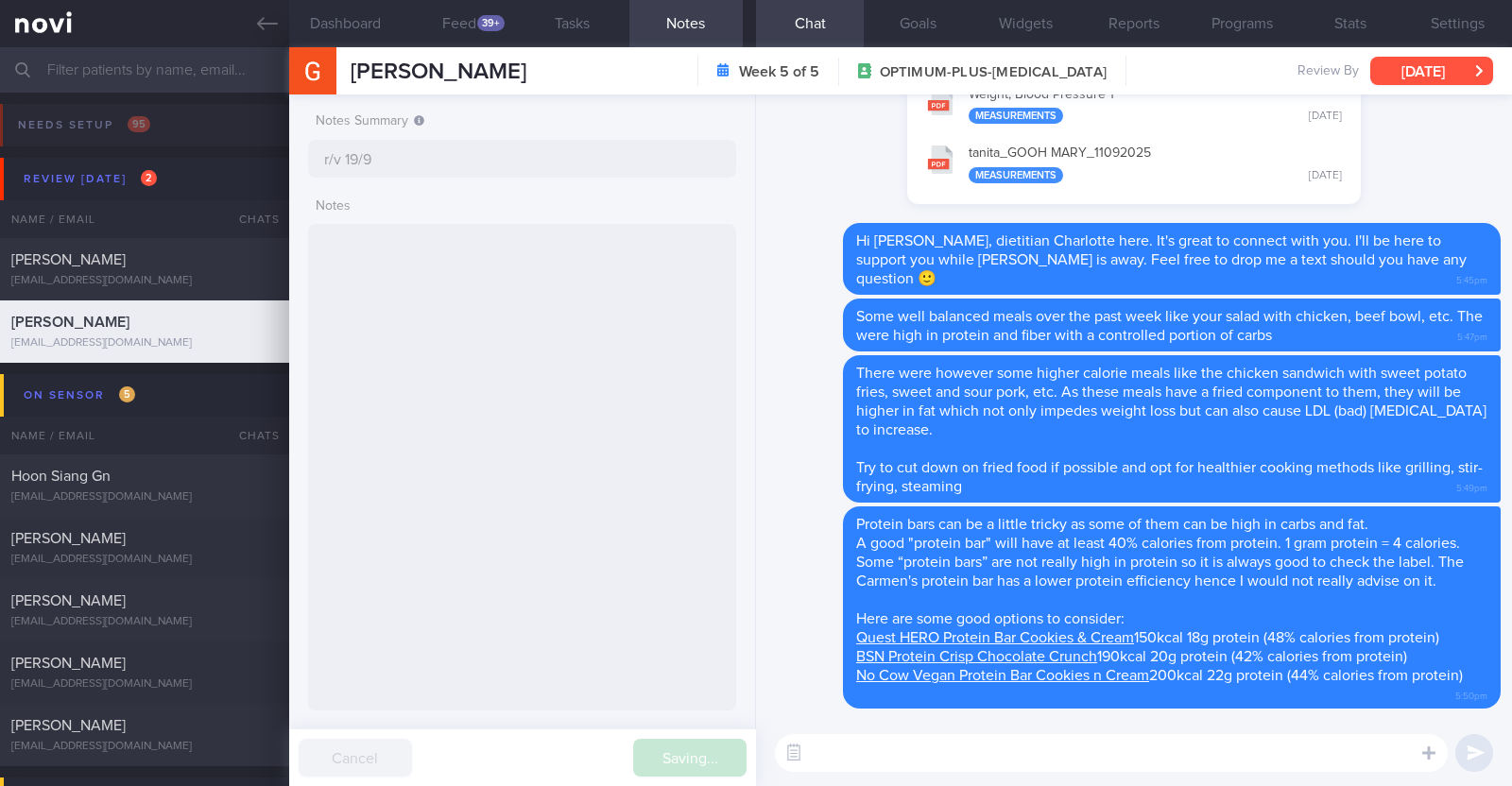
type input "r/v 19/9"
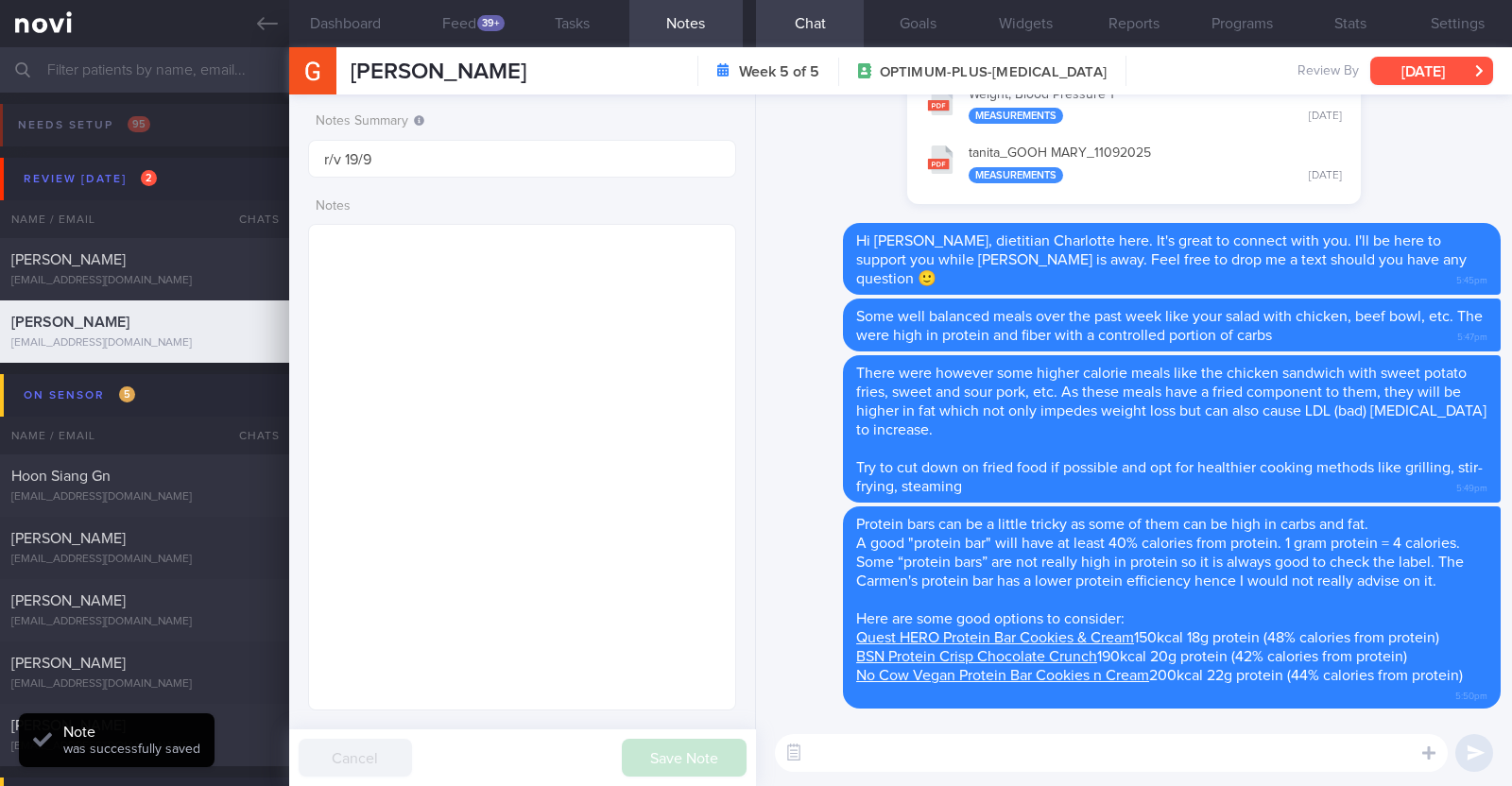
click at [1438, 55] on div "GOOH MARY GOOH MARY goohmary@gmail.com Week 5 of 5 OPTIMUM-PLUS-RYBELSUS Review…" at bounding box center [900, 70] width 1222 height 47
click at [1414, 71] on button "Fri, 12 Sep" at bounding box center [1431, 71] width 123 height 29
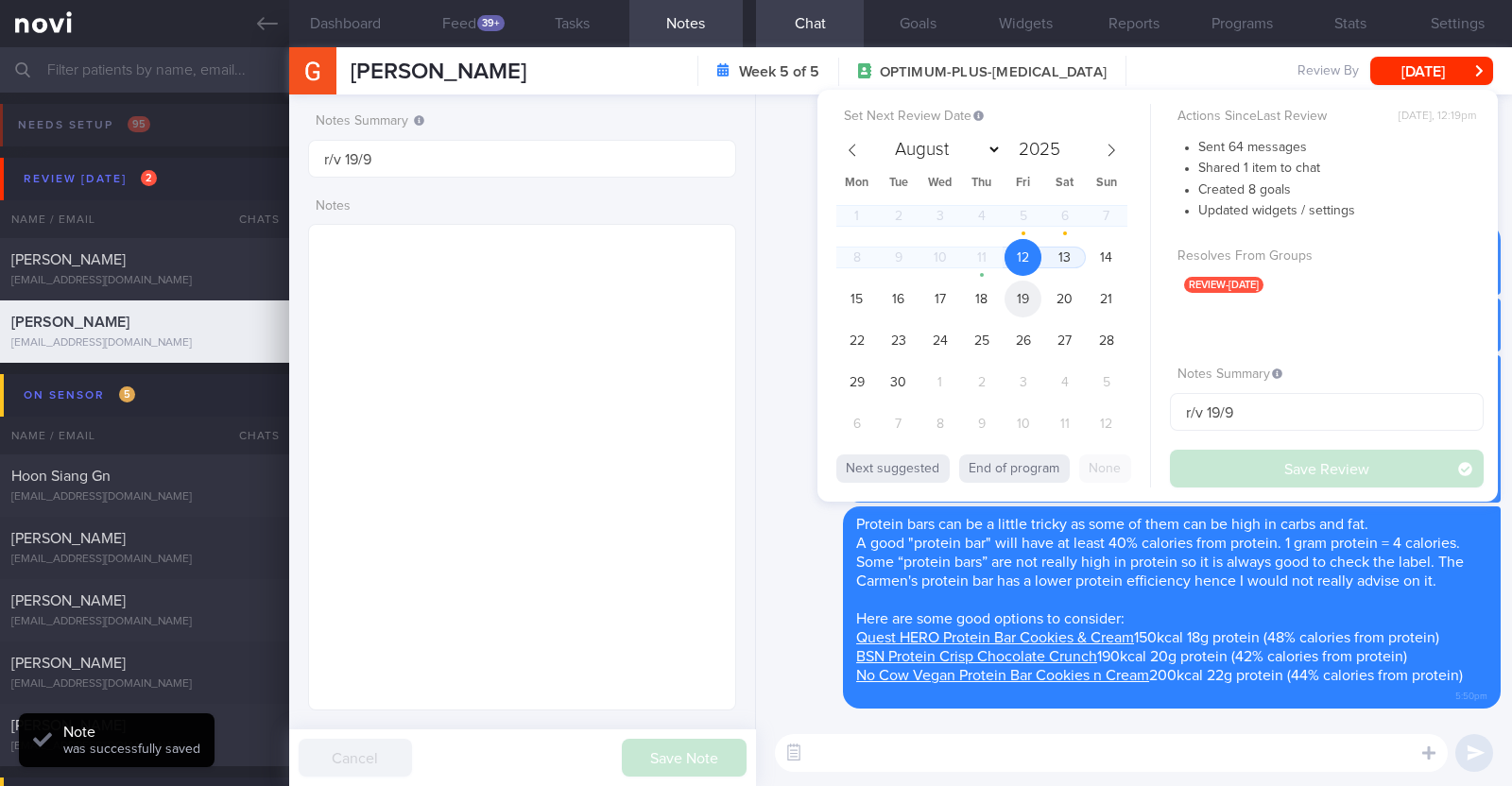
click at [1027, 304] on span "19" at bounding box center [1023, 298] width 36 height 36
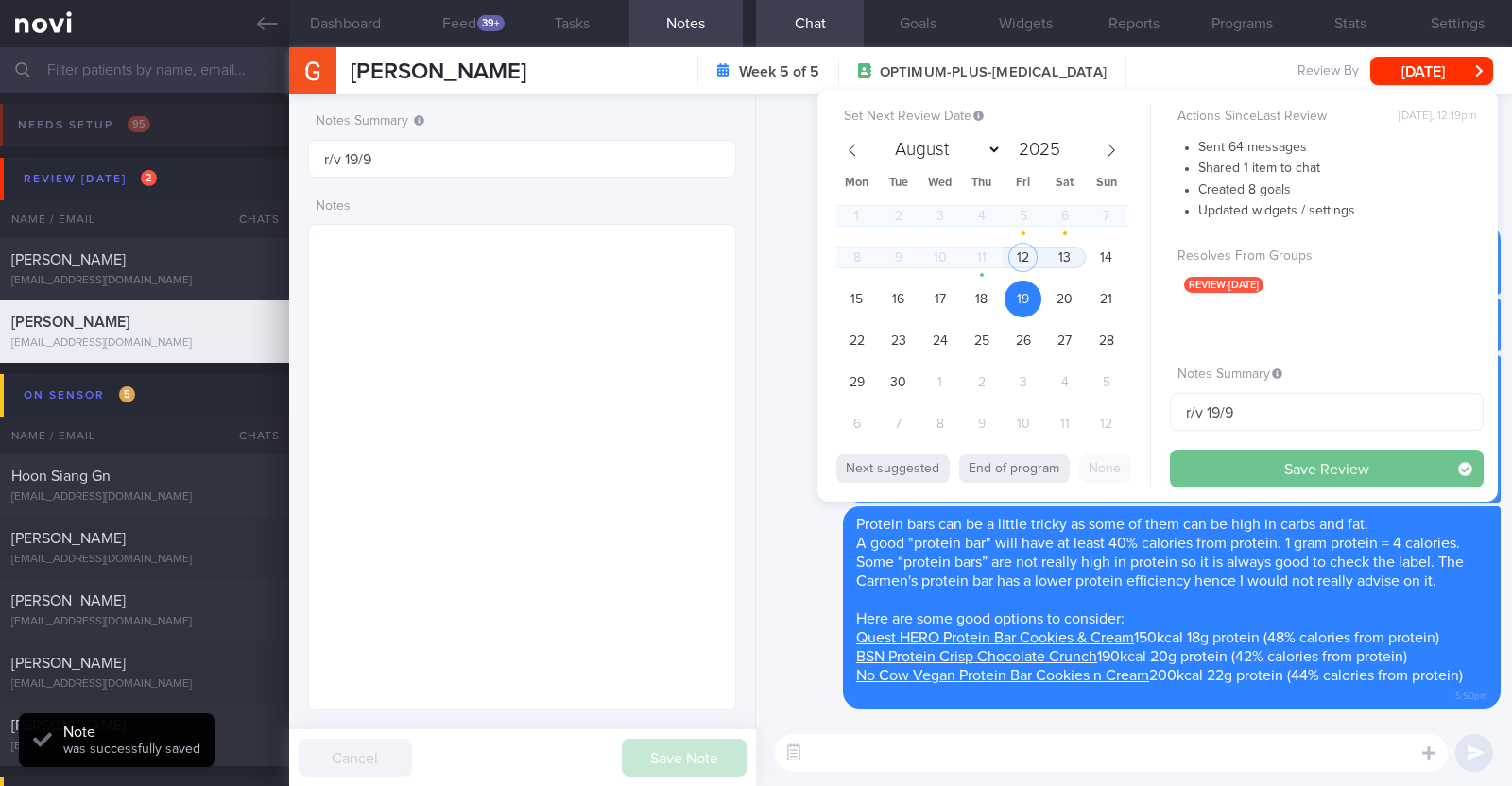
click at [1206, 473] on button "Save Review" at bounding box center [1326, 468] width 314 height 37
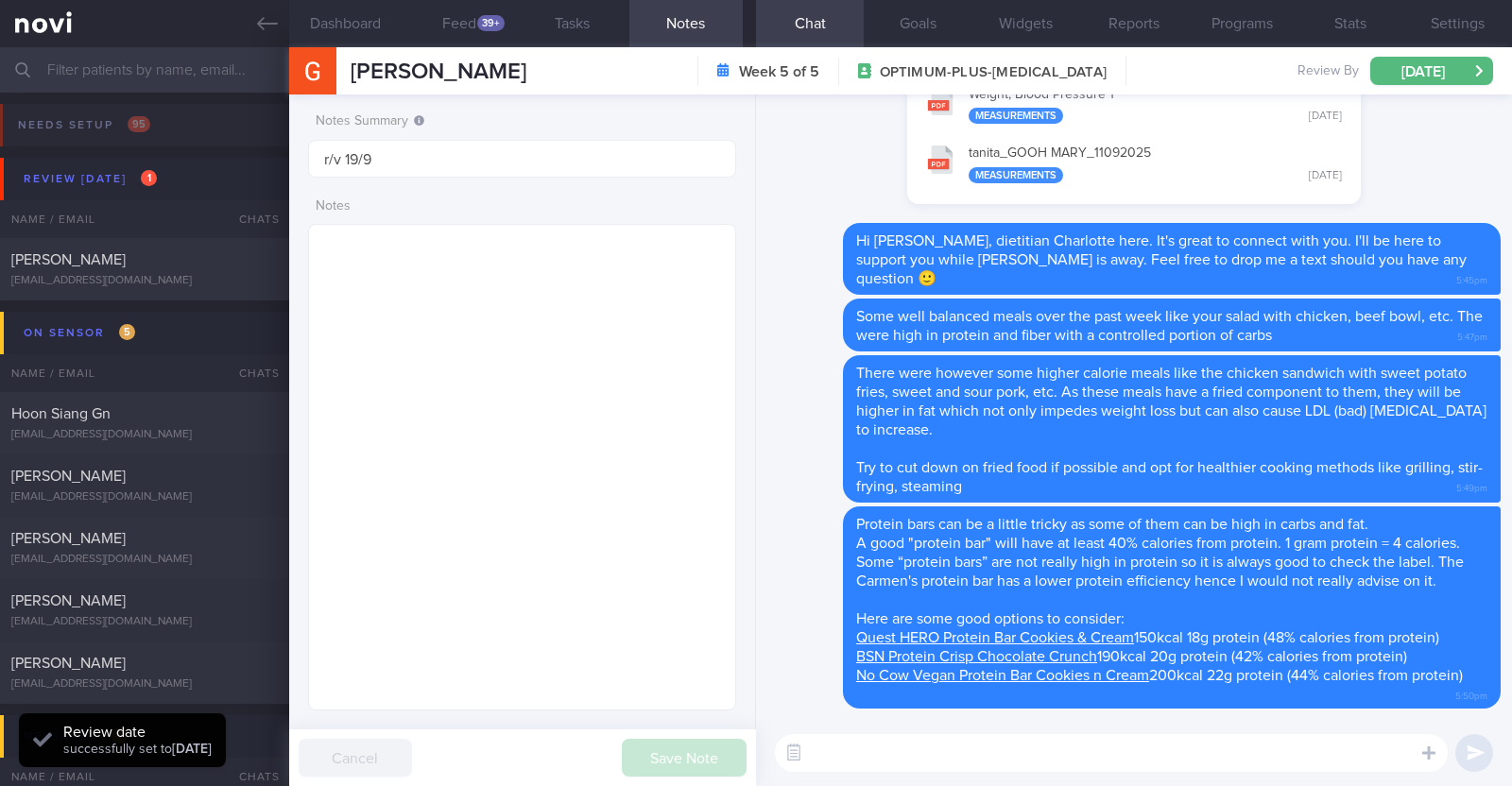
click at [143, 79] on input "text" at bounding box center [756, 69] width 1512 height 45
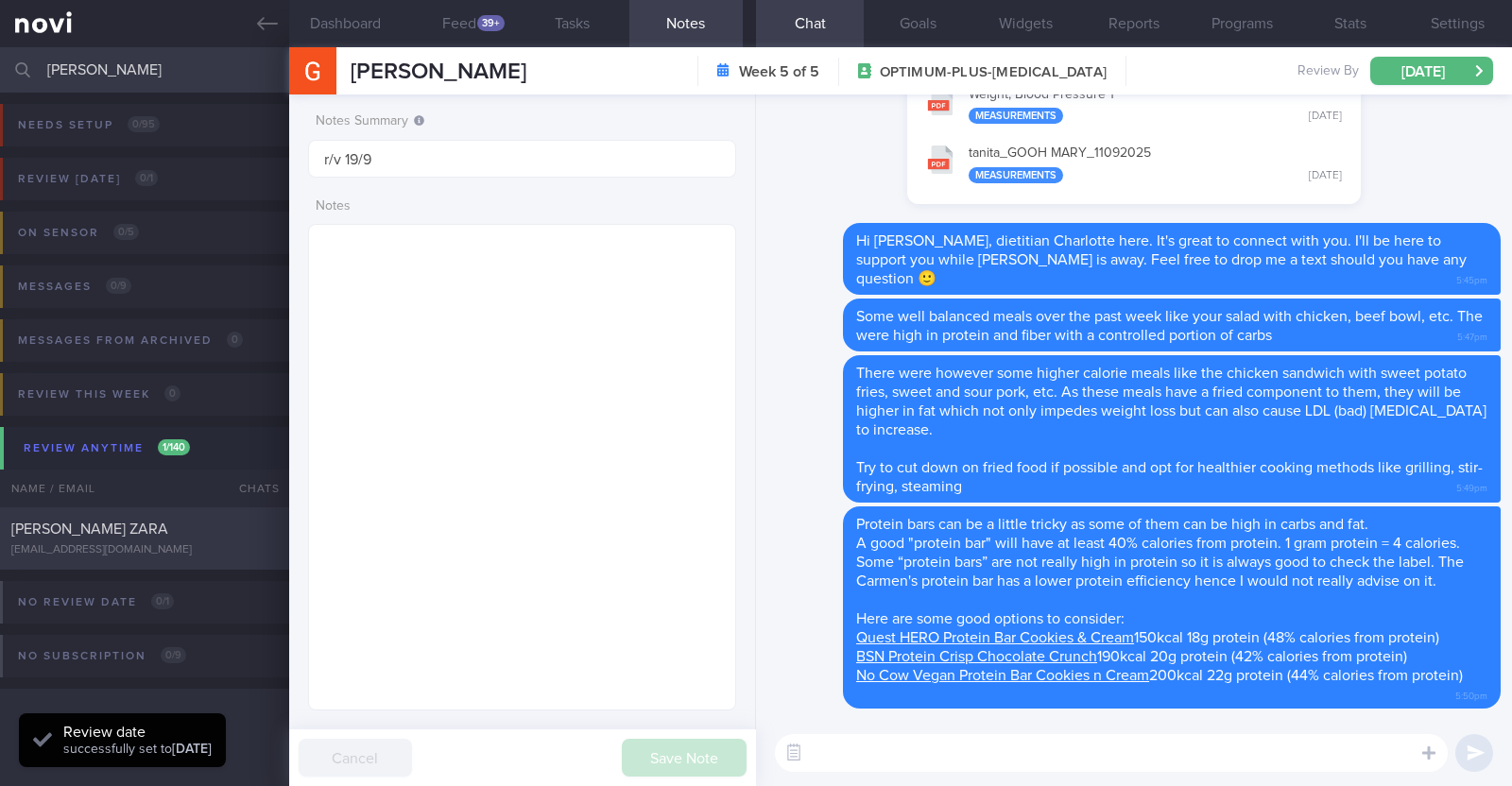
type input "[PERSON_NAME]"
click at [160, 538] on div "[PERSON_NAME] ZARA" at bounding box center [142, 530] width 262 height 19
checkbox input "false"
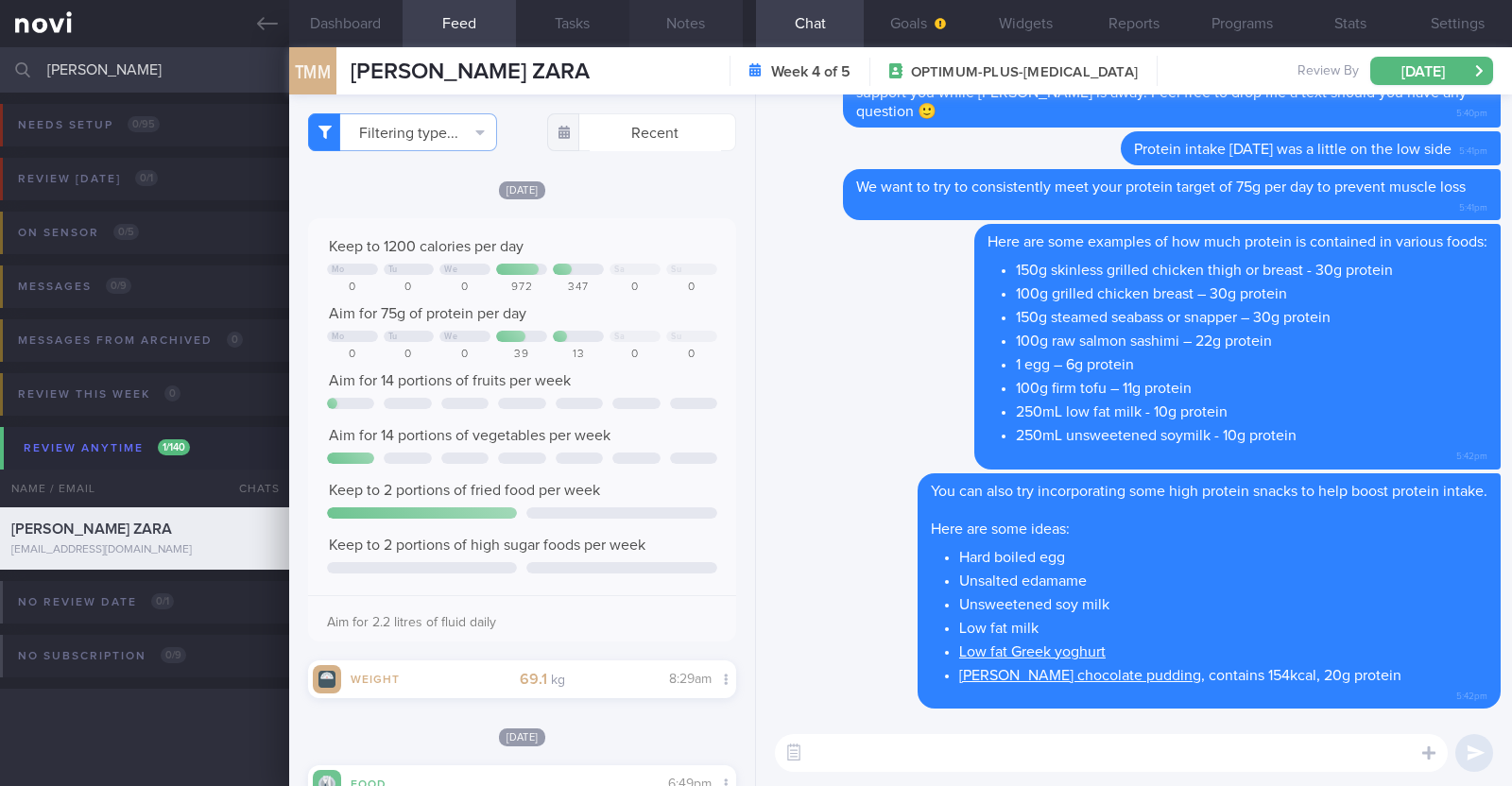
click at [700, 40] on button "Notes" at bounding box center [686, 23] width 113 height 47
